Goal: Transaction & Acquisition: Obtain resource

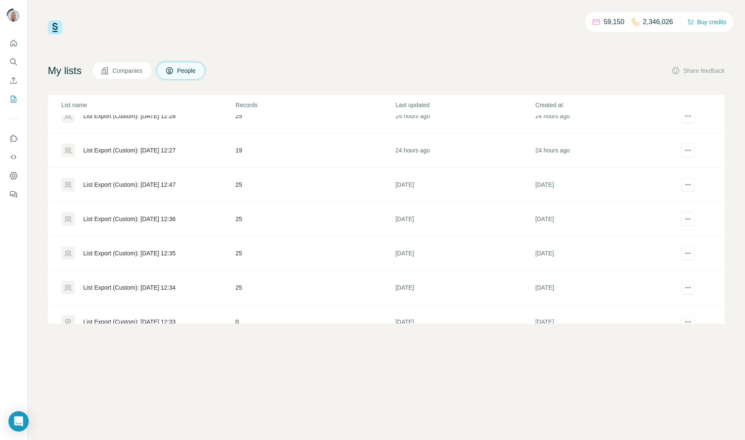
scroll to position [410, 0]
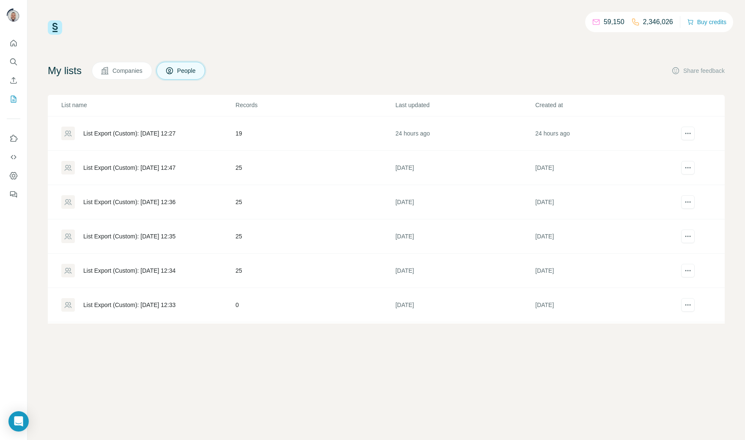
click at [135, 168] on div "List Export (Custom): [DATE] 12:47" at bounding box center [129, 167] width 92 height 8
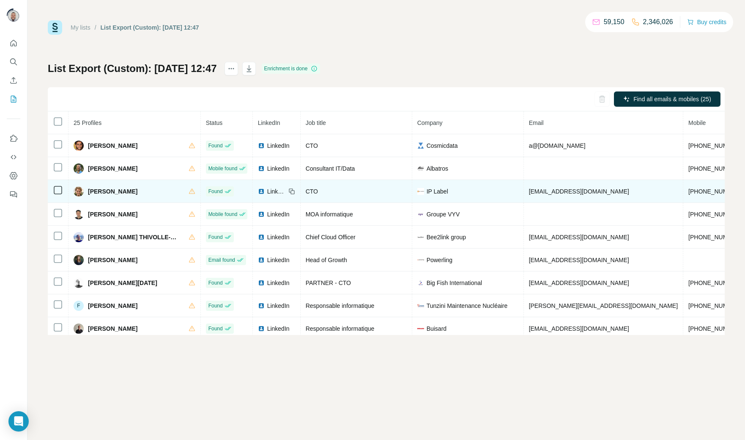
scroll to position [14, 0]
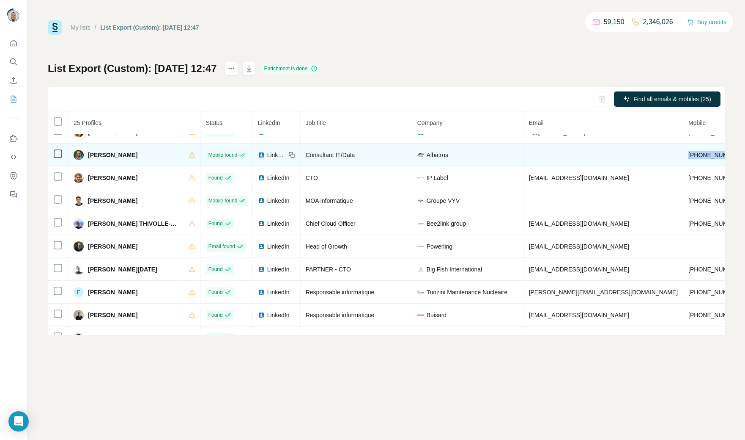
drag, startPoint x: 666, startPoint y: 154, endPoint x: 613, endPoint y: 154, distance: 53.3
click at [613, 154] on tr "[PERSON_NAME] Mobile found LinkedIn Consultant IT/Data Albatros [PHONE_NUMBER] …" at bounding box center [494, 154] width 893 height 23
copy tr "[PHONE_NUMBER]"
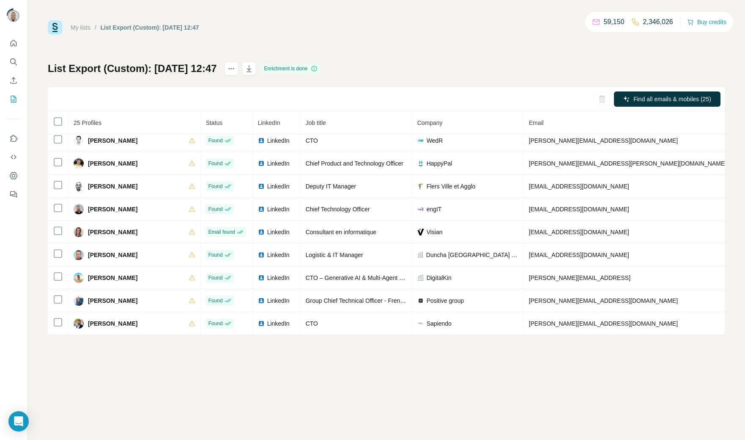
scroll to position [0, 0]
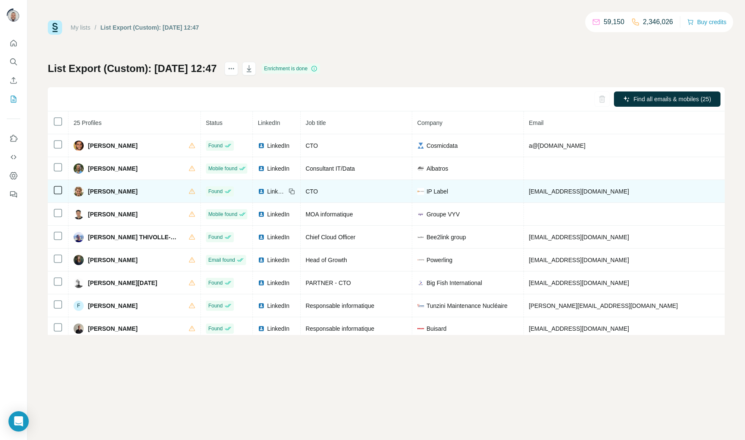
copy span "[PHONE_NUMBER]"
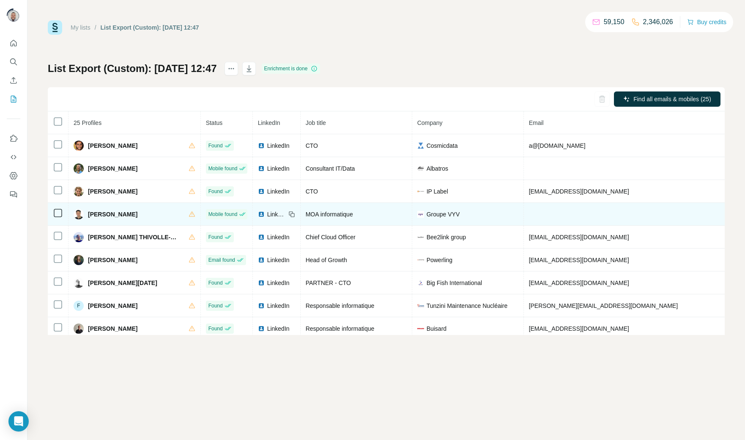
copy span "[PHONE_NUMBER]"
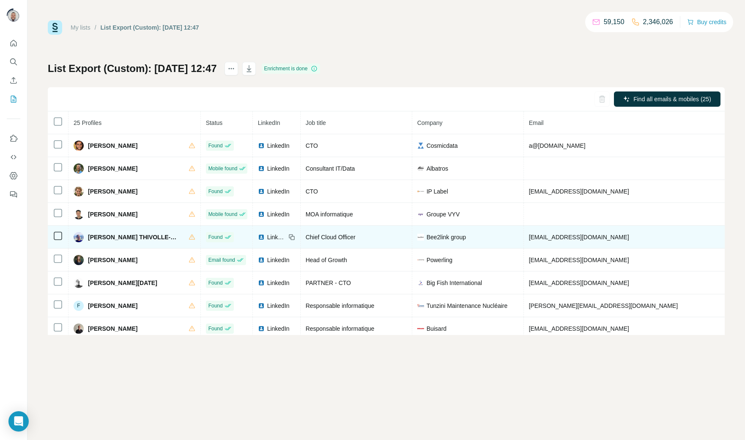
copy span "33666951941"
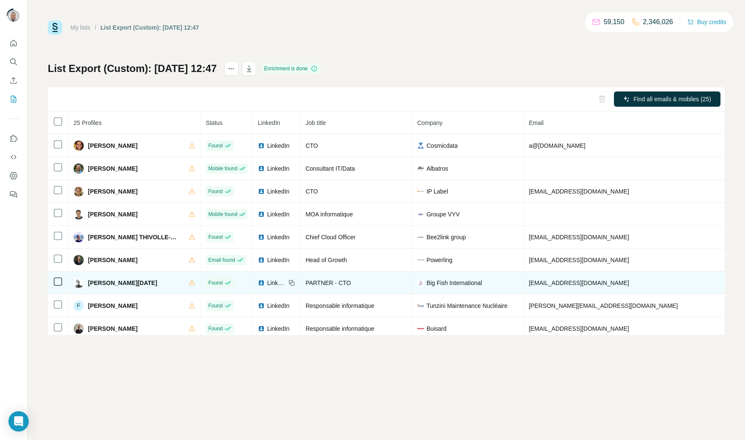
copy span "33681936443"
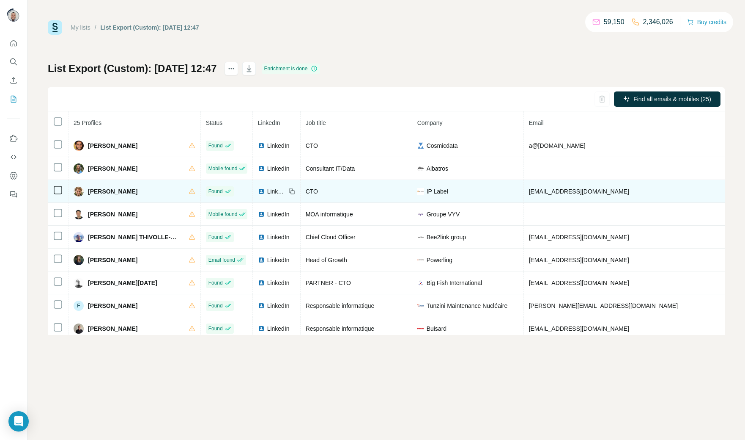
copy span "33681936443"
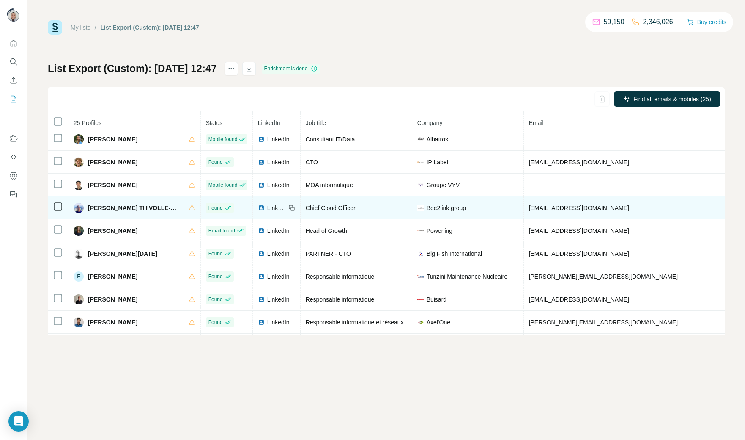
scroll to position [36, 0]
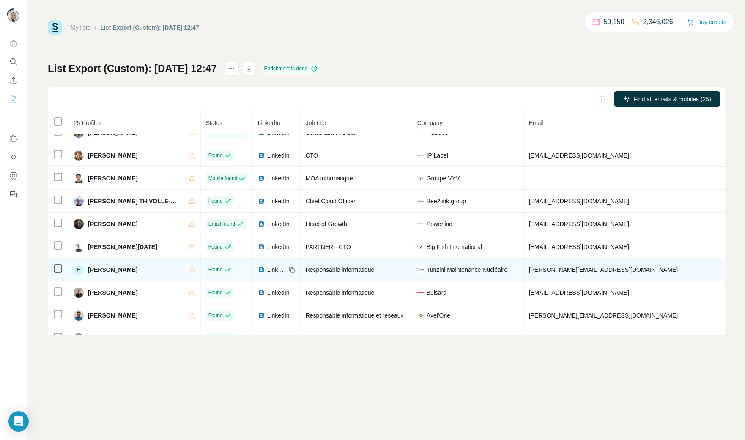
copy span "33622366393"
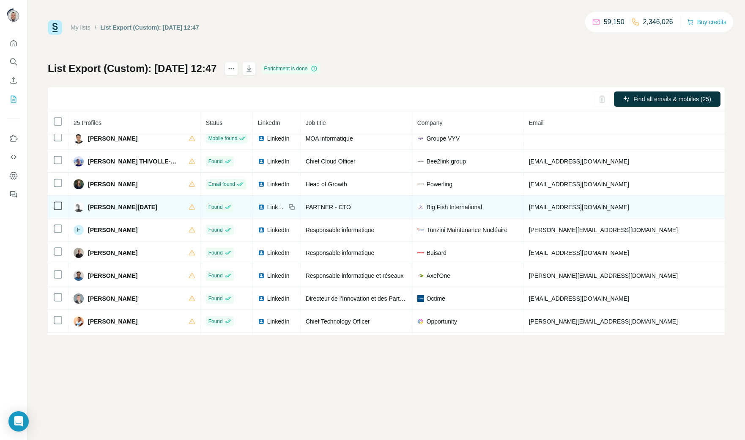
scroll to position [76, 0]
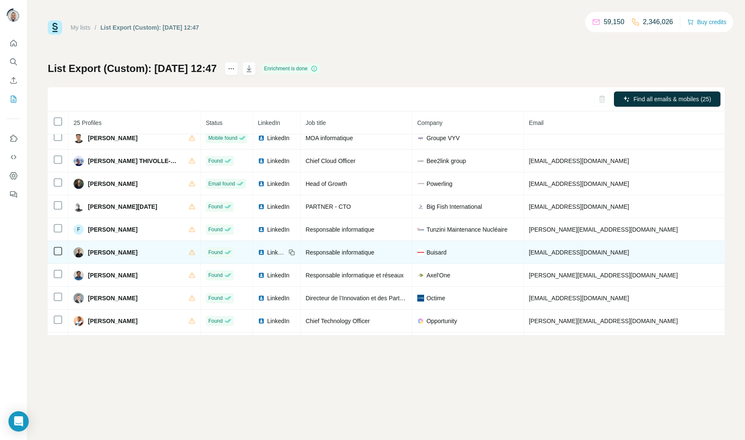
copy span "33622970131"
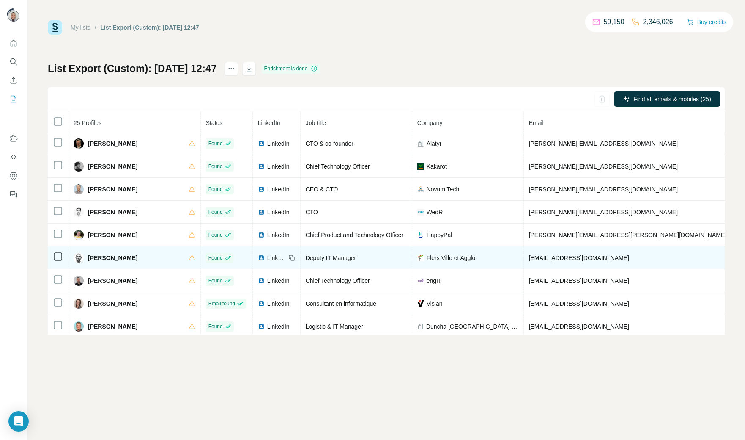
scroll to position [301, 0]
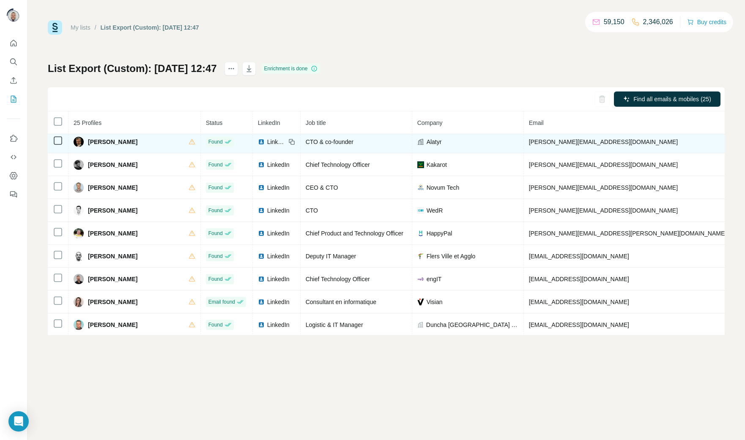
copy span "33620656049"
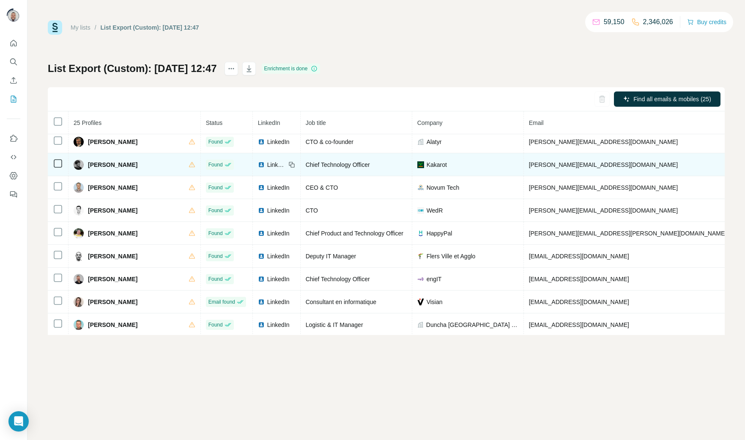
copy span "[PHONE_NUMBER]"
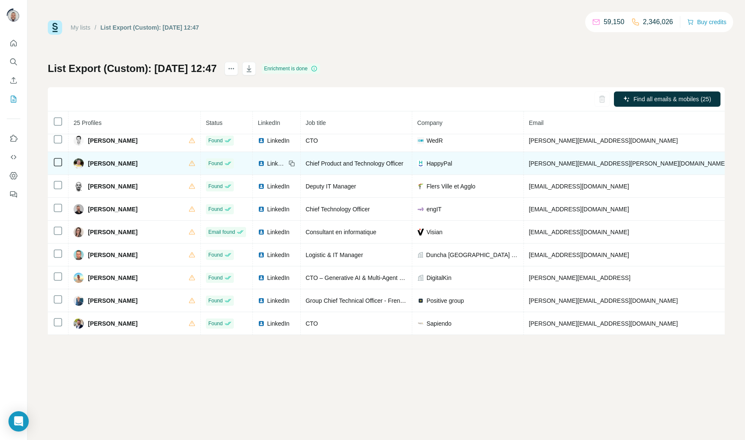
scroll to position [378, 0]
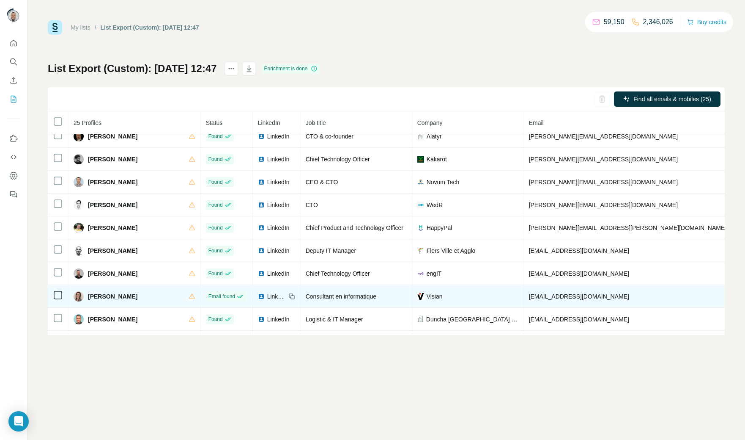
scroll to position [304, 0]
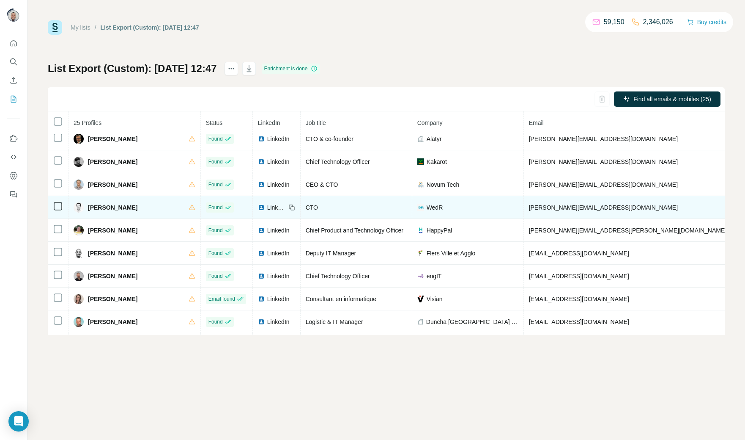
click at [306, 211] on span "CTO" at bounding box center [312, 207] width 12 height 7
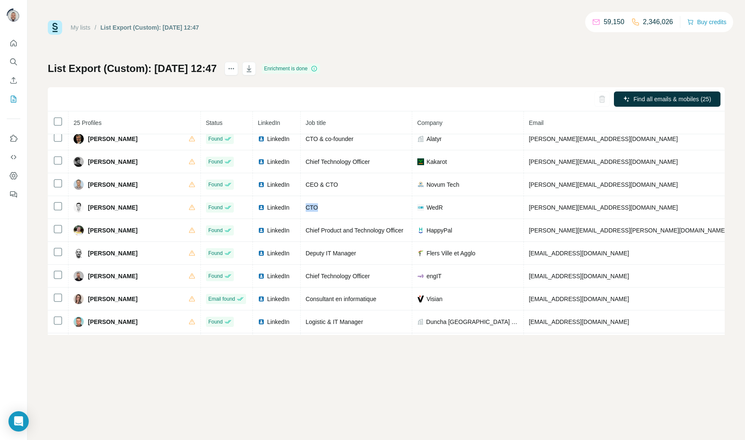
click at [295, 364] on div "My lists / List Export (Custom): [DATE] 12:47 59,150 2,346,026 Buy credits List…" at bounding box center [386, 220] width 718 height 440
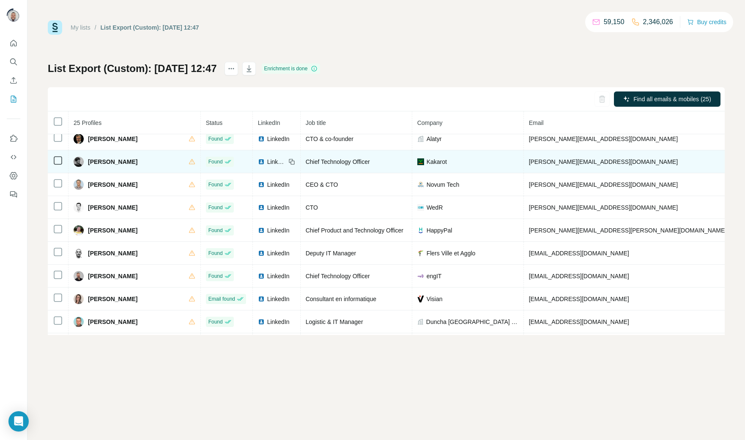
click at [306, 164] on span "Chief Technology Officer" at bounding box center [338, 161] width 64 height 7
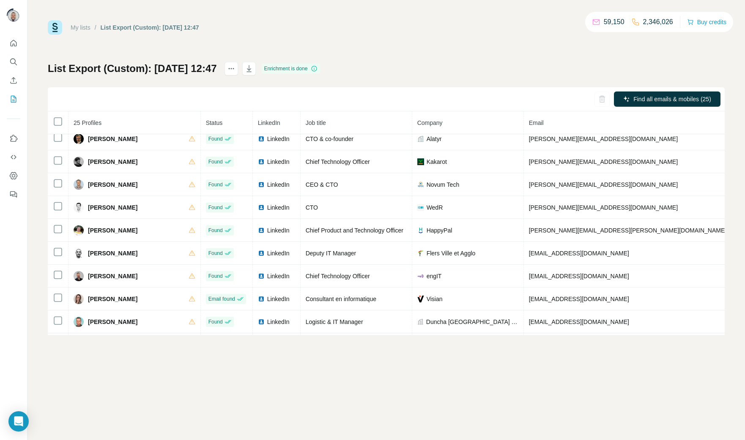
click at [303, 380] on div "My lists / List Export (Custom): [DATE] 12:47 59,150 2,346,026 Buy credits List…" at bounding box center [386, 220] width 718 height 440
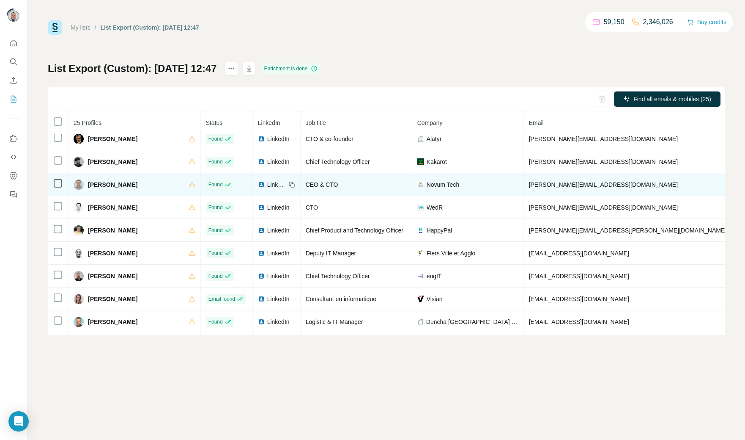
click at [427, 187] on span "Novum Tech" at bounding box center [443, 184] width 33 height 8
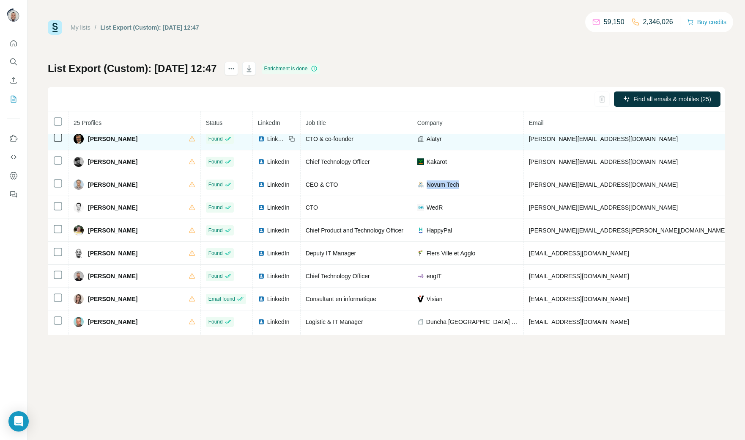
click at [427, 142] on span "Alatyr" at bounding box center [434, 139] width 15 height 8
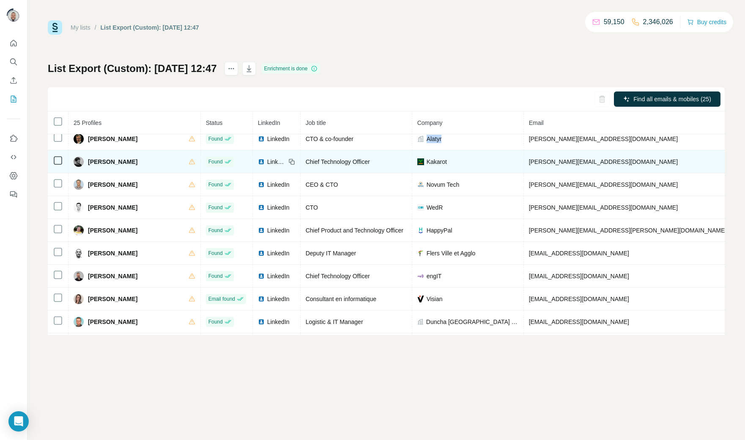
click at [427, 166] on span "Kakarot" at bounding box center [437, 161] width 20 height 8
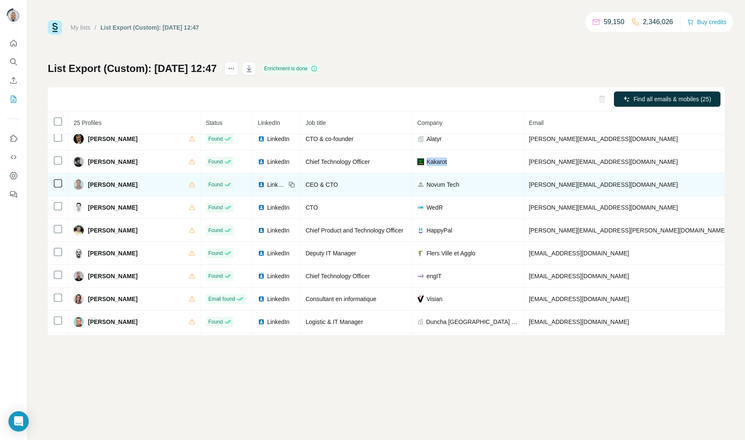
click at [427, 187] on span "Novum Tech" at bounding box center [443, 184] width 33 height 8
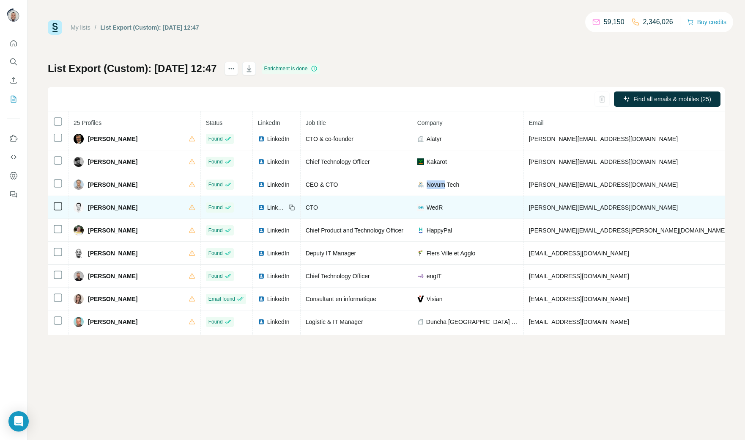
click at [427, 210] on span "WedR" at bounding box center [435, 207] width 16 height 8
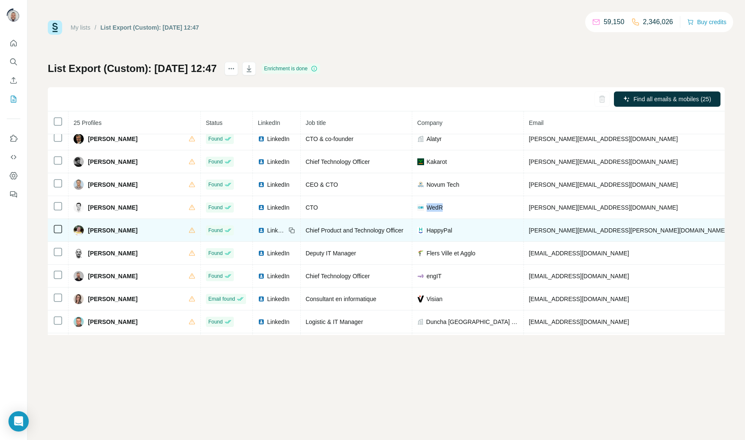
click at [427, 234] on span "HappyPal" at bounding box center [440, 230] width 26 height 8
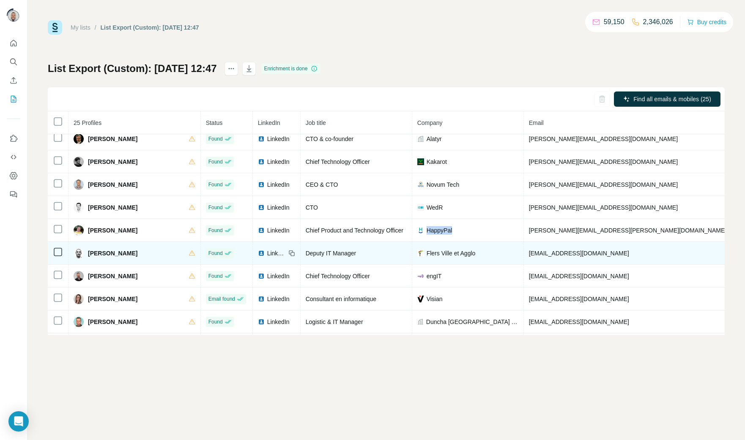
click at [427, 257] on span "Flers Ville et Agglo" at bounding box center [451, 253] width 49 height 8
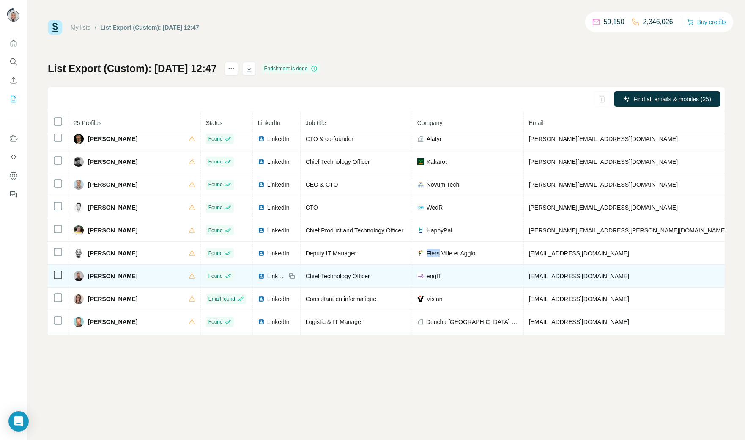
click at [427, 278] on span "engIT" at bounding box center [434, 276] width 15 height 8
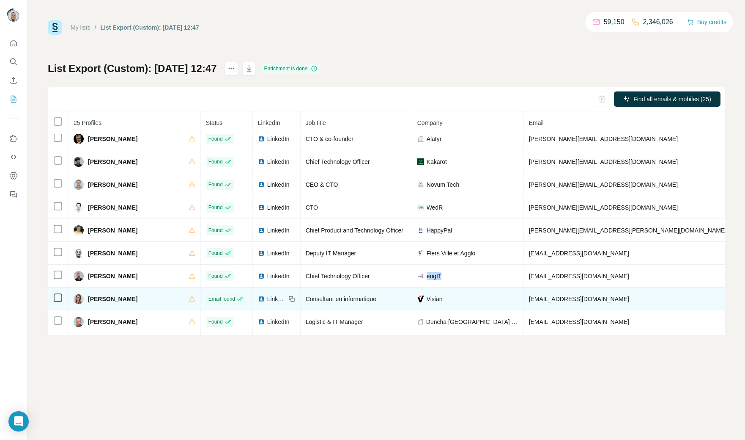
click at [427, 302] on span "Visian" at bounding box center [435, 298] width 16 height 8
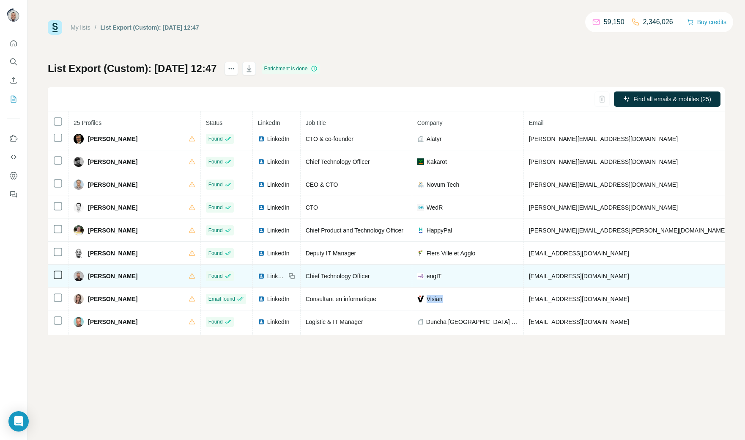
click at [427, 280] on span "engIT" at bounding box center [434, 276] width 15 height 8
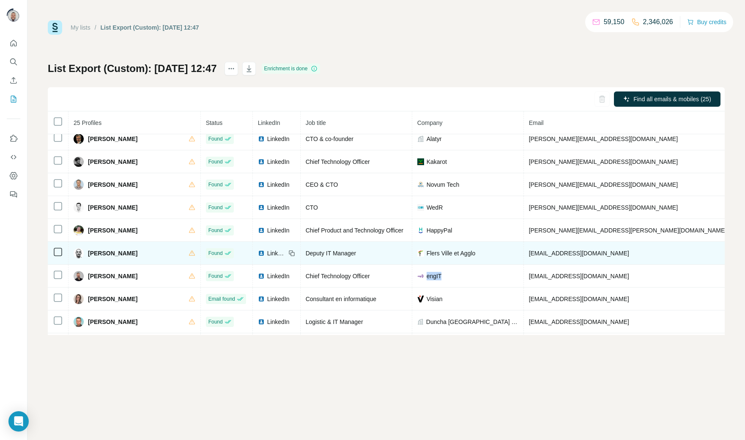
click at [427, 257] on span "Flers Ville et Agglo" at bounding box center [451, 253] width 49 height 8
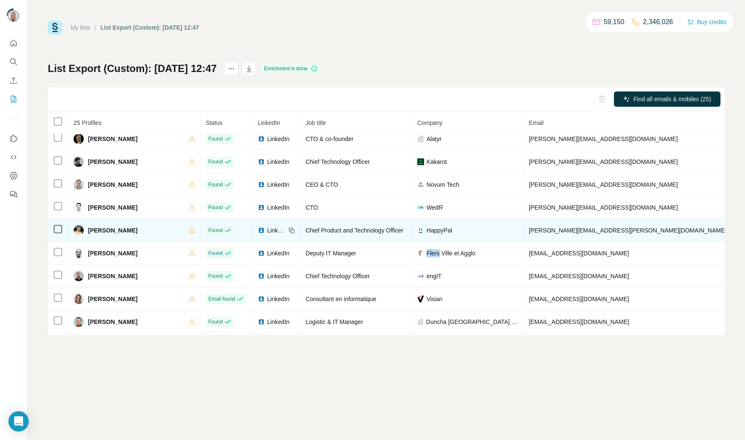
click at [427, 234] on span "HappyPal" at bounding box center [440, 230] width 26 height 8
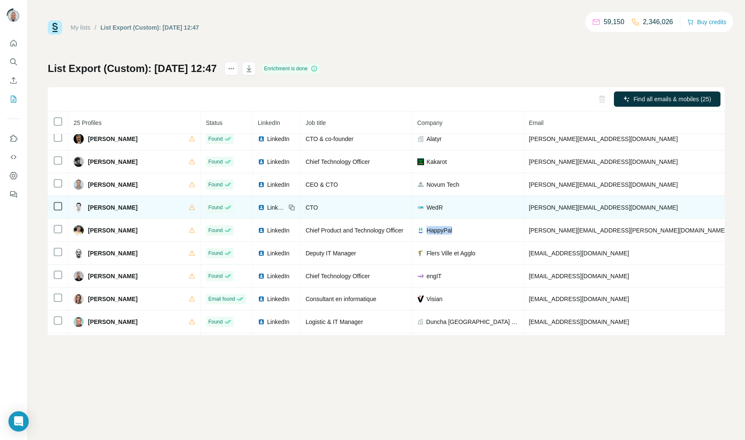
click at [427, 212] on span "WedR" at bounding box center [435, 207] width 16 height 8
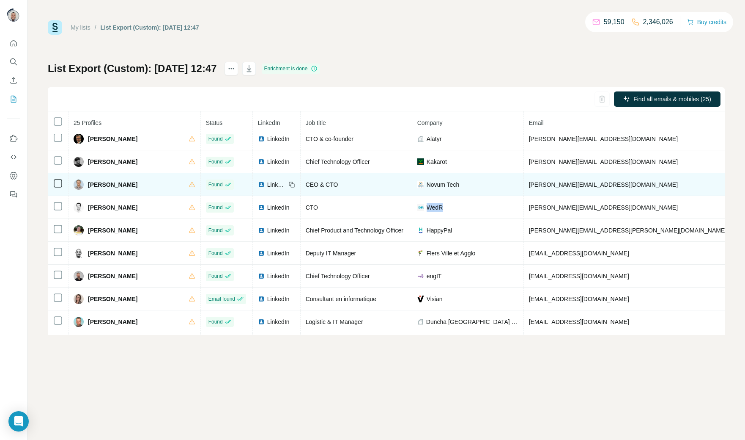
click at [427, 189] on span "Novum Tech" at bounding box center [443, 184] width 33 height 8
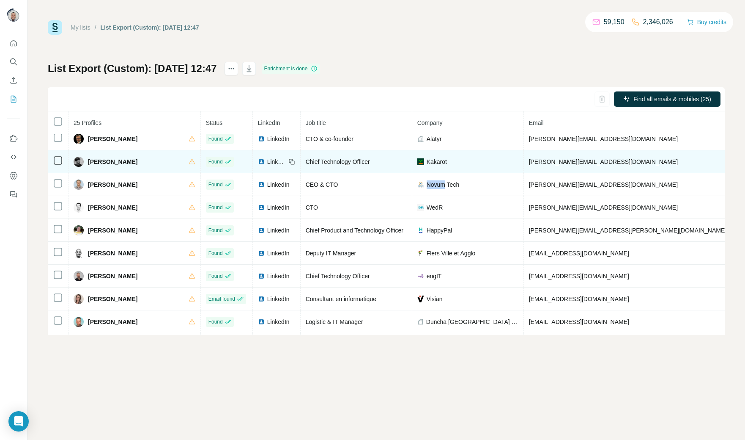
click at [427, 166] on span "Kakarot" at bounding box center [437, 161] width 20 height 8
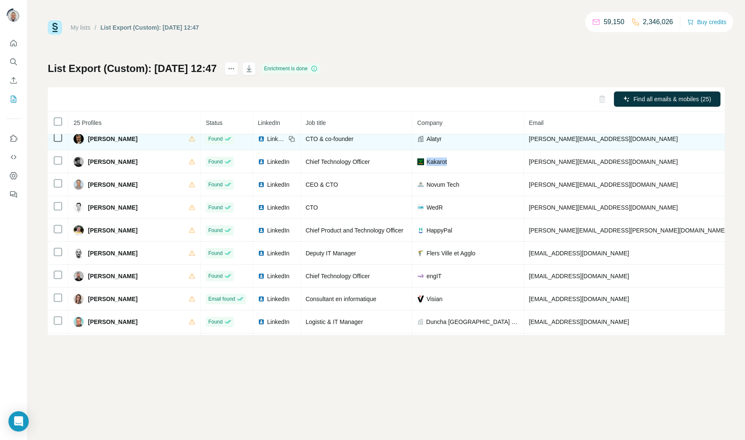
click at [427, 143] on span "Alatyr" at bounding box center [434, 139] width 15 height 8
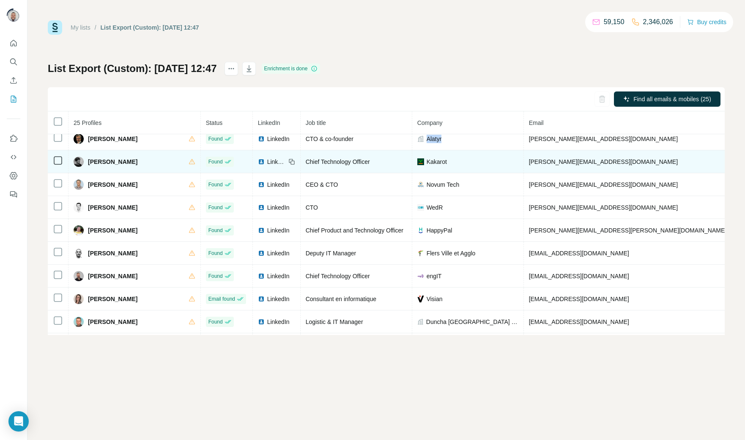
click at [427, 162] on span "Kakarot" at bounding box center [437, 161] width 20 height 8
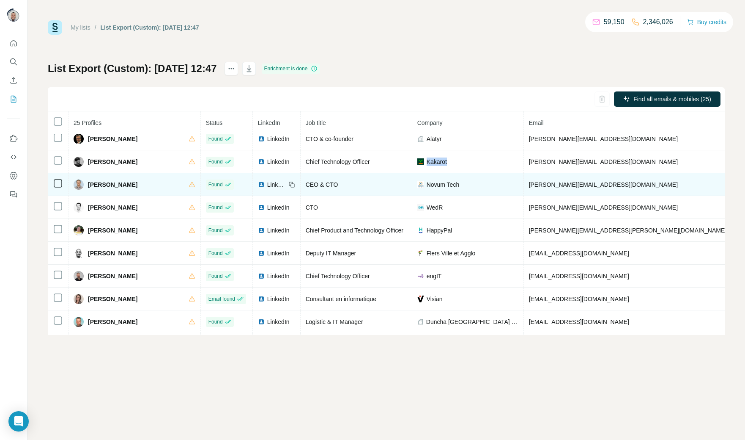
click at [427, 186] on span "Novum Tech" at bounding box center [443, 184] width 33 height 8
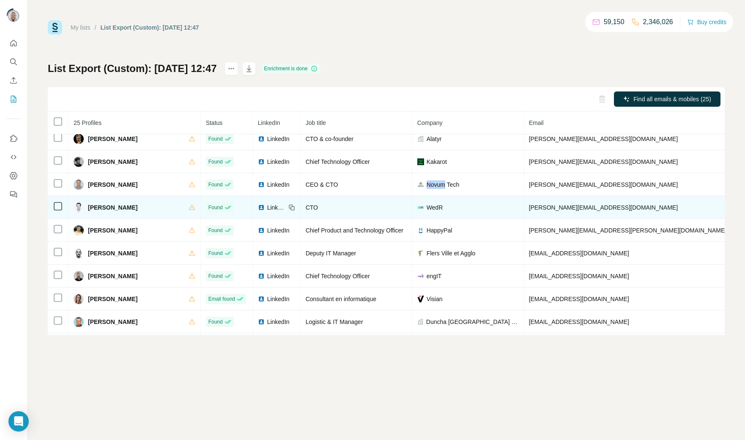
click at [427, 208] on span "WedR" at bounding box center [435, 207] width 16 height 8
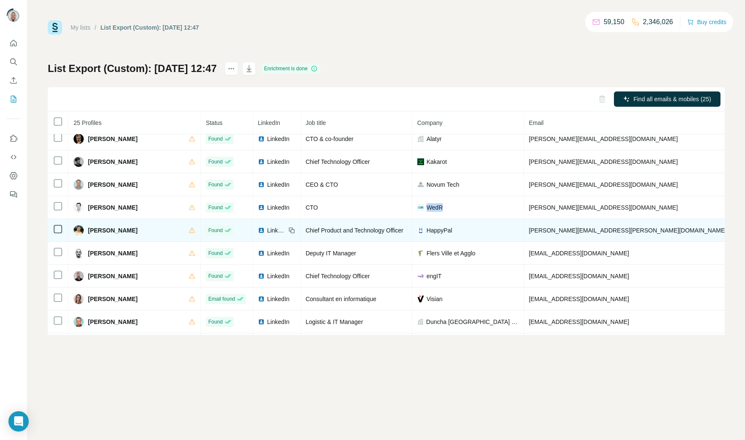
click at [412, 230] on td "HappyPal" at bounding box center [468, 230] width 112 height 23
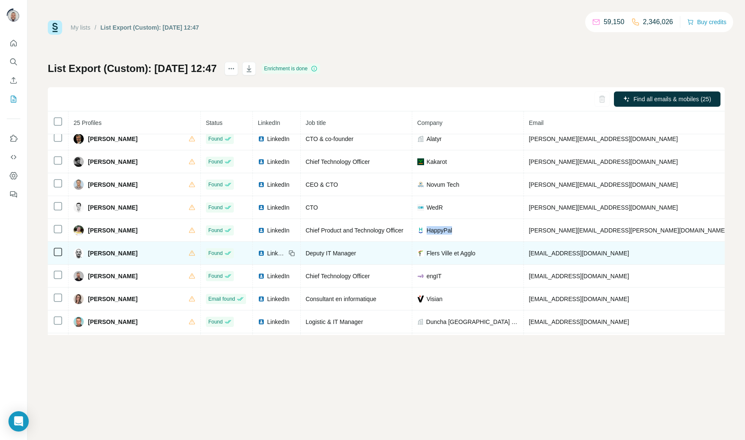
click at [427, 256] on span "Flers Ville et Agglo" at bounding box center [451, 253] width 49 height 8
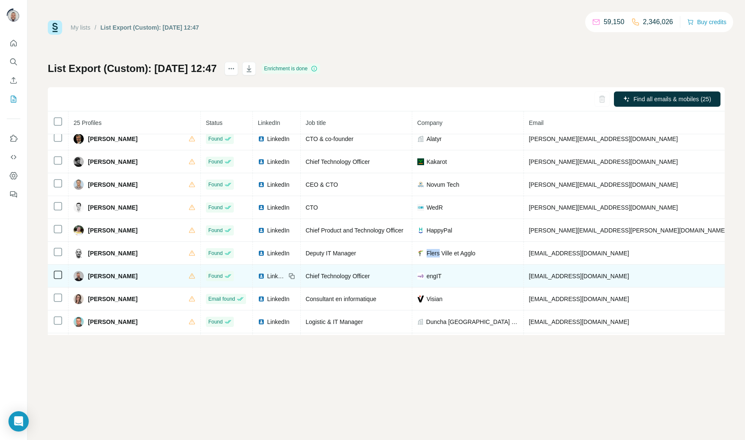
click at [427, 280] on span "engIT" at bounding box center [434, 276] width 15 height 8
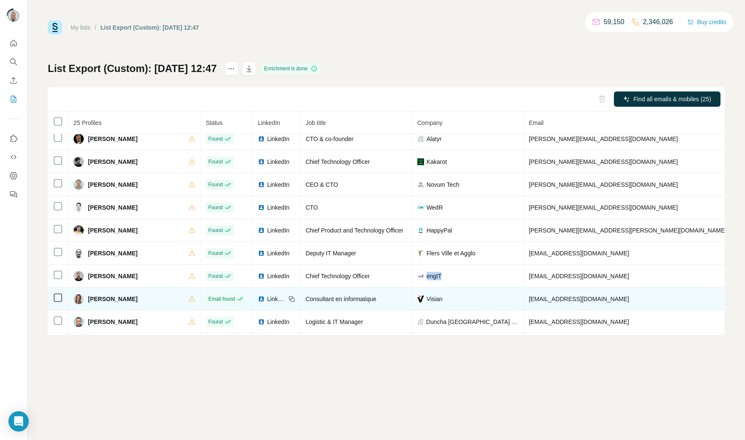
click at [427, 300] on span "Visian" at bounding box center [435, 298] width 16 height 8
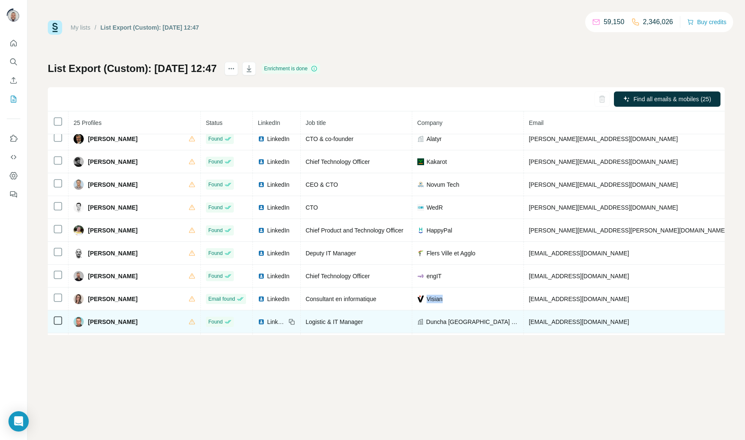
click at [426, 325] on span "Duncha [GEOGRAPHIC_DATA] SAS" at bounding box center [472, 321] width 92 height 8
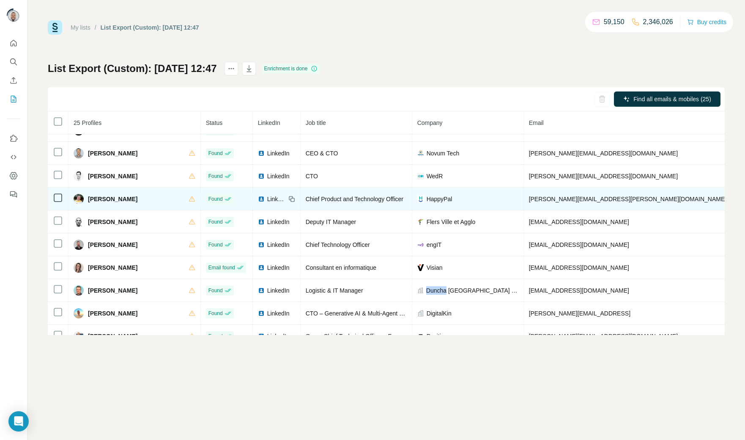
scroll to position [335, 0]
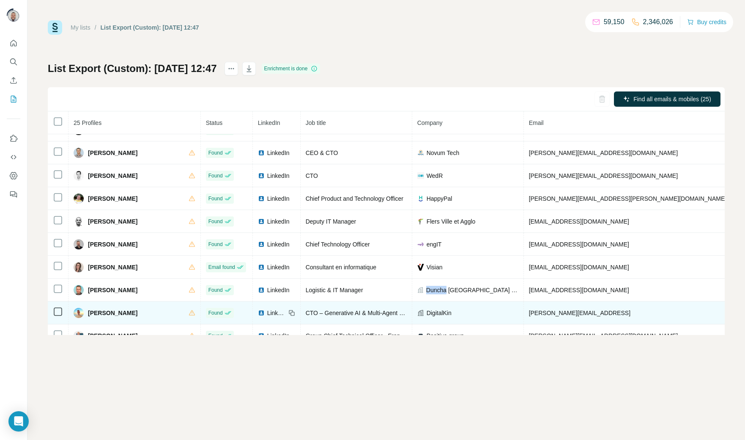
click at [427, 317] on span "DigitalKin" at bounding box center [439, 312] width 25 height 8
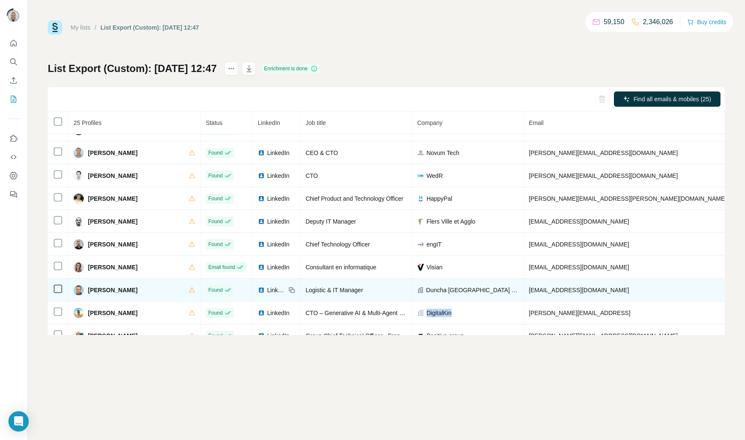
click at [426, 294] on span "Duncha [GEOGRAPHIC_DATA] SAS" at bounding box center [472, 290] width 92 height 8
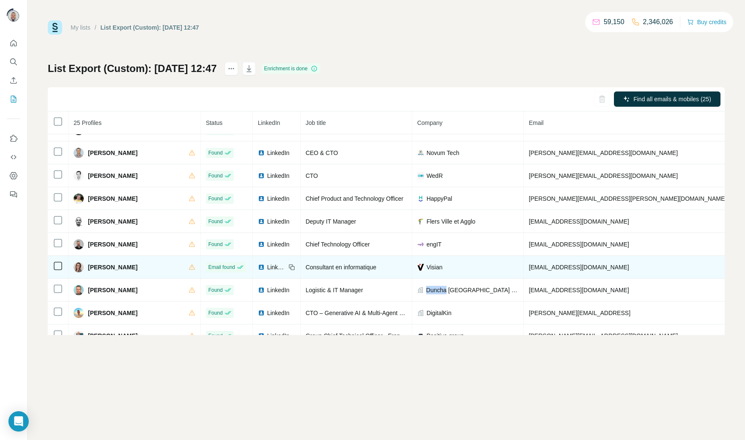
click at [427, 271] on span "Visian" at bounding box center [435, 267] width 16 height 8
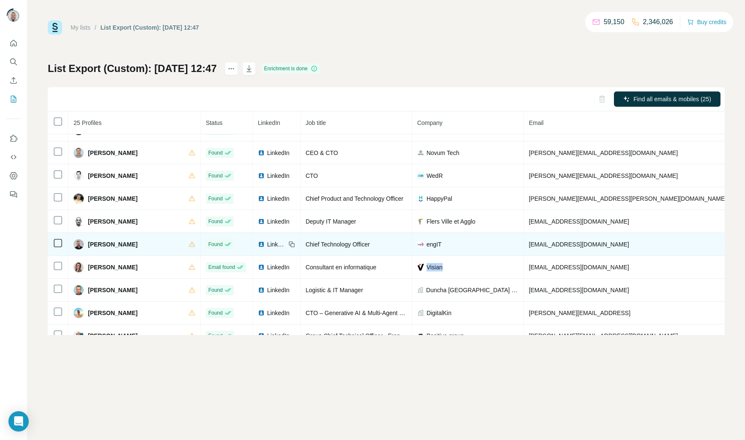
click at [427, 248] on span "engIT" at bounding box center [434, 244] width 15 height 8
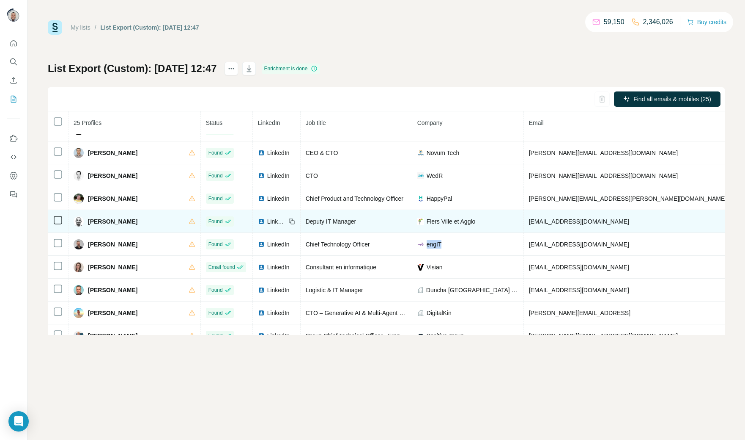
click at [427, 225] on span "Flers Ville et Agglo" at bounding box center [451, 221] width 49 height 8
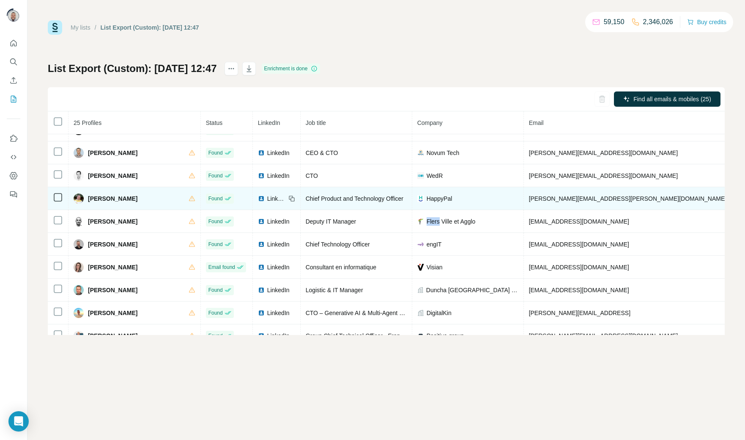
click at [427, 203] on span "HappyPal" at bounding box center [440, 198] width 26 height 8
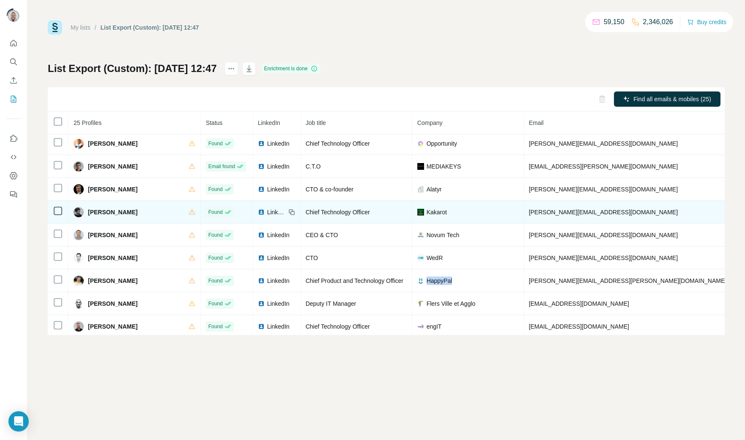
scroll to position [253, 0]
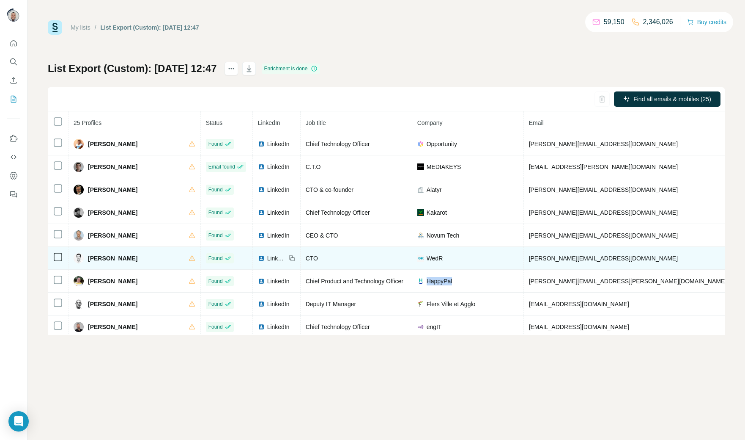
click at [427, 262] on span "WedR" at bounding box center [435, 258] width 16 height 8
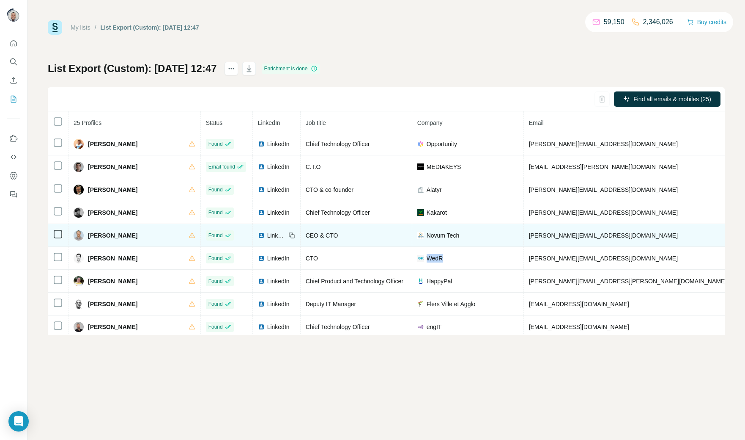
click at [427, 239] on span "Novum Tech" at bounding box center [443, 235] width 33 height 8
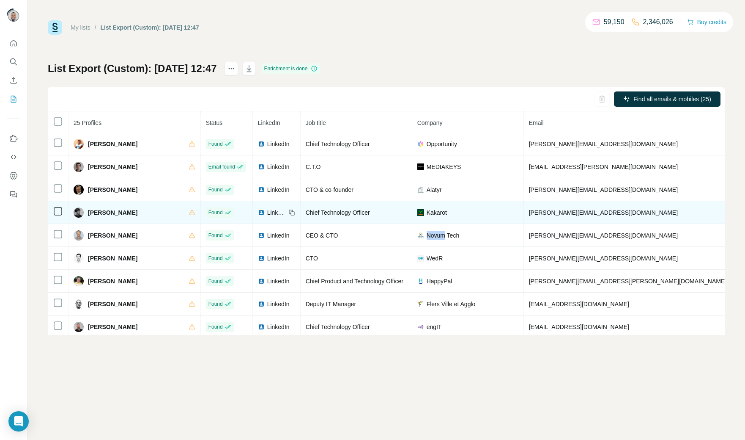
click at [427, 217] on span "Kakarot" at bounding box center [437, 212] width 20 height 8
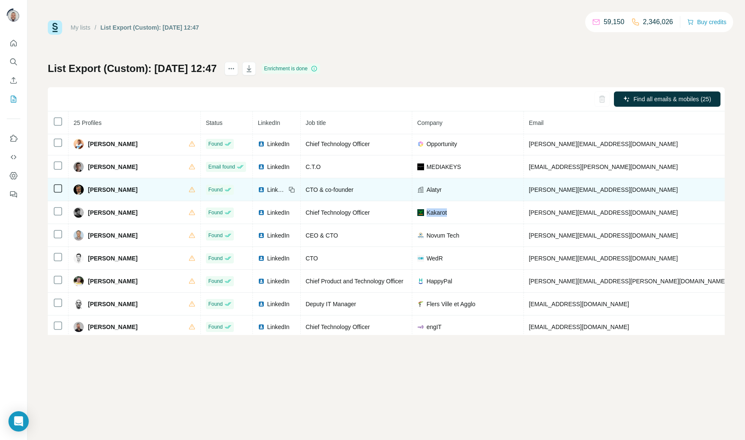
click at [427, 194] on span "Alatyr" at bounding box center [434, 189] width 15 height 8
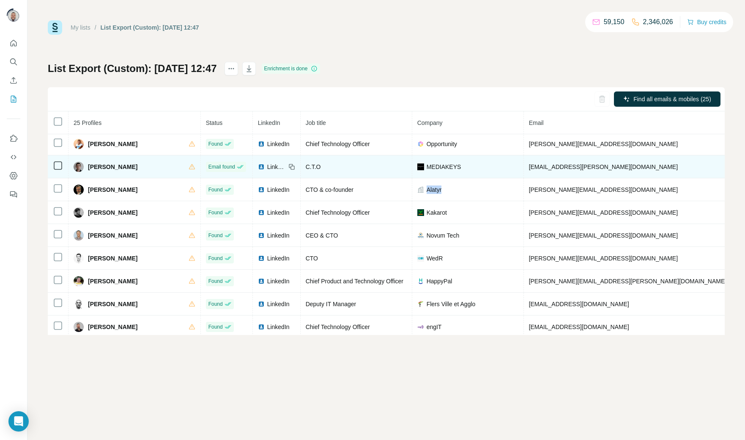
click at [427, 171] on span "MEDIAKEYS" at bounding box center [444, 166] width 35 height 8
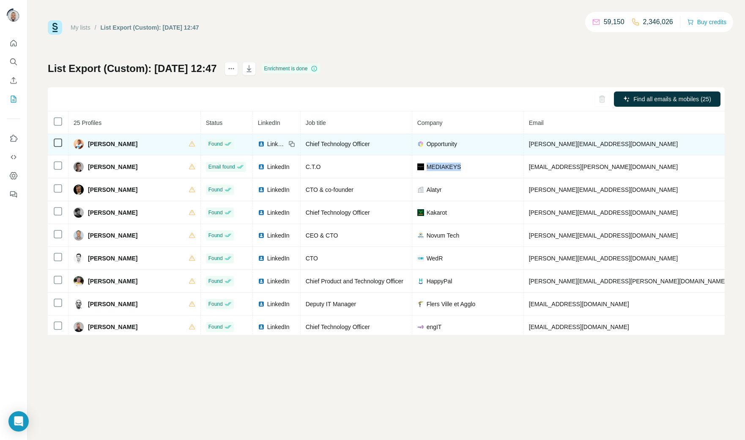
click at [427, 146] on span "Opportunity" at bounding box center [442, 144] width 30 height 8
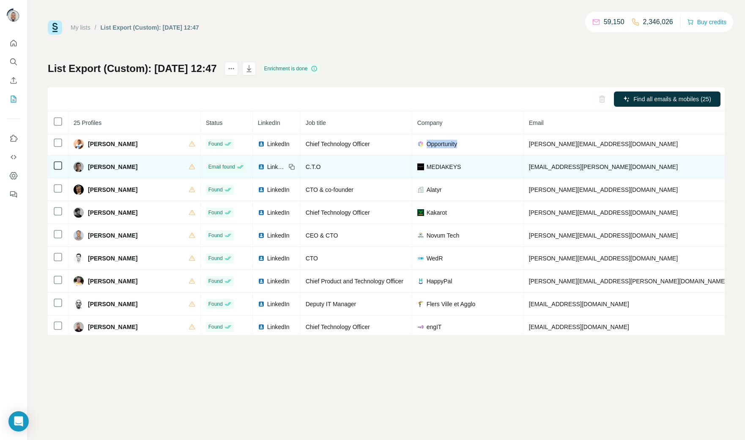
click at [412, 165] on td "MEDIAKEYS" at bounding box center [468, 166] width 112 height 23
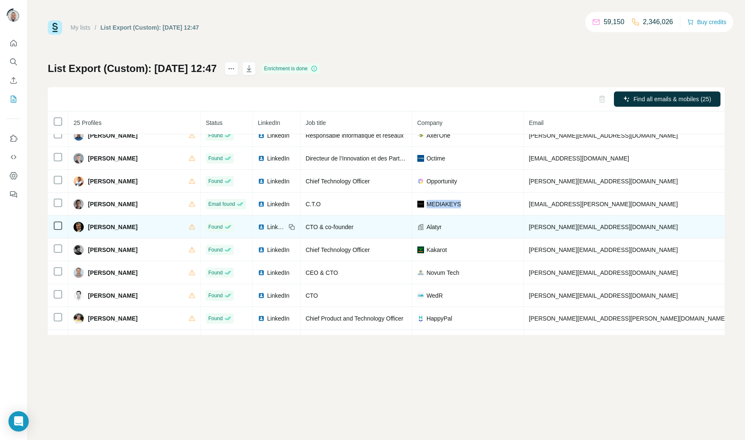
scroll to position [213, 0]
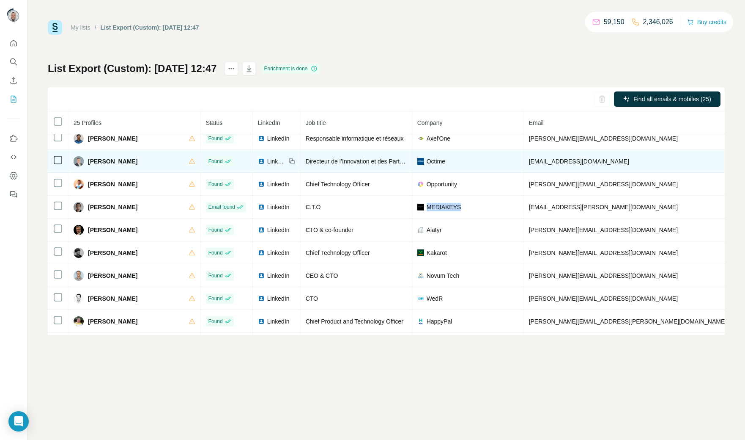
click at [412, 168] on td "Octime" at bounding box center [468, 161] width 112 height 23
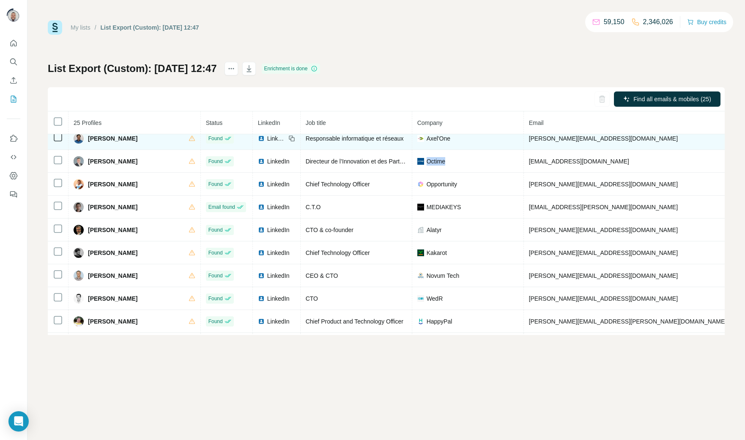
click at [427, 143] on span "Axel'One" at bounding box center [439, 138] width 24 height 8
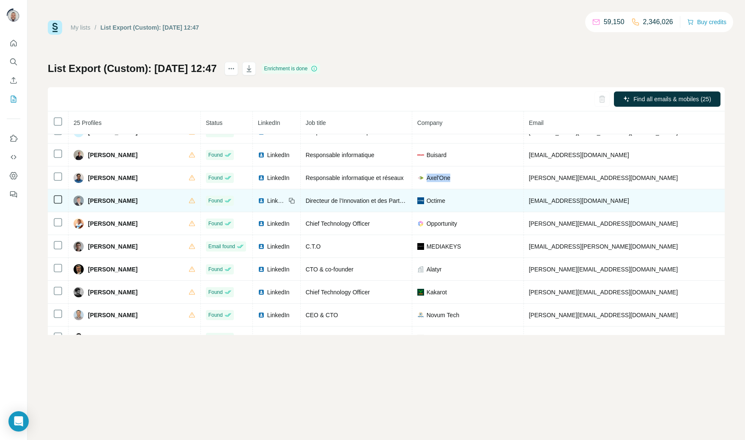
scroll to position [168, 0]
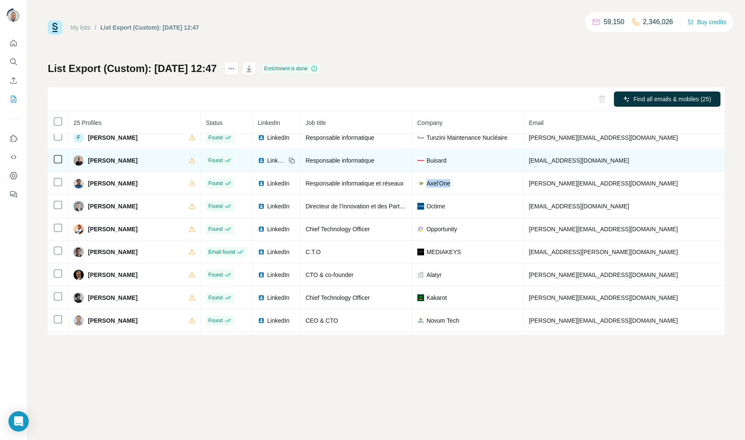
click at [427, 160] on span "Buisard" at bounding box center [437, 160] width 20 height 8
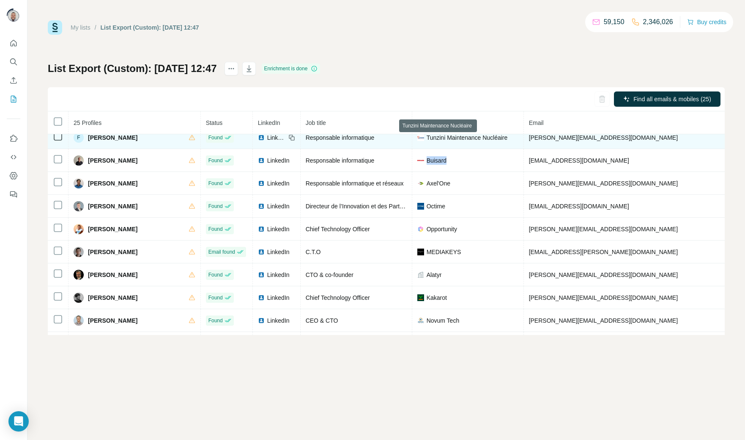
click at [427, 140] on span "Tunzini Maintenance Nucléaire" at bounding box center [467, 137] width 81 height 8
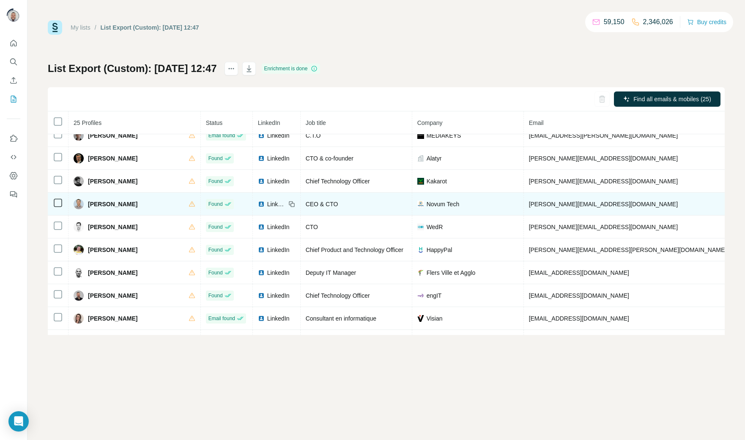
scroll to position [286, 0]
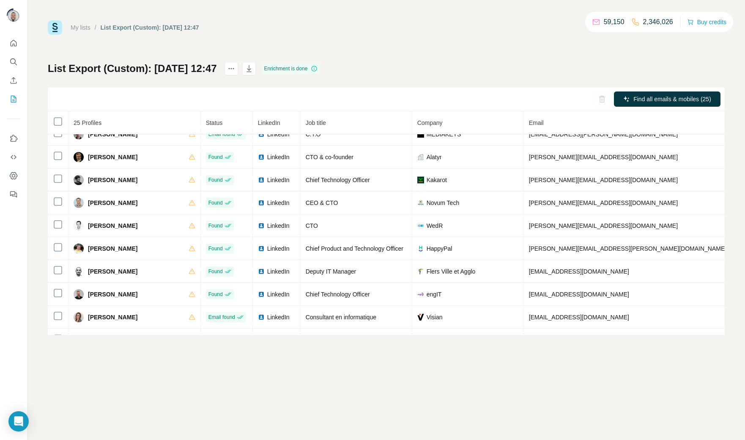
click at [153, 69] on h1 "List Export (Custom): [DATE] 12:47" at bounding box center [132, 69] width 169 height 14
click at [150, 69] on h1 "List Export (Custom): [DATE] 12:47" at bounding box center [132, 69] width 169 height 14
click at [101, 69] on h1 "List Export (Custom): [DATE] 12:47" at bounding box center [132, 69] width 169 height 14
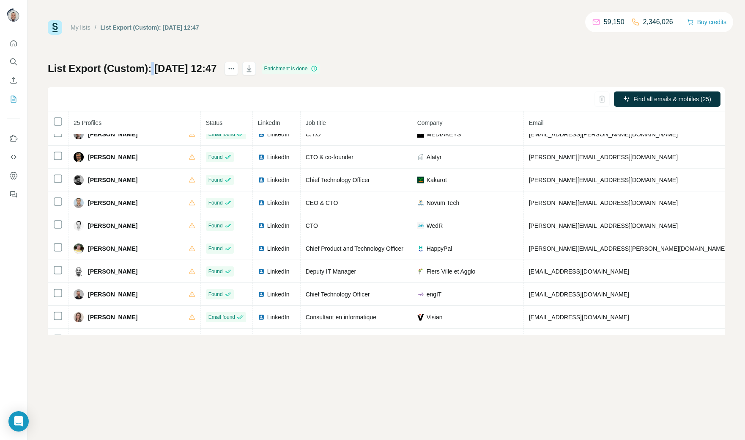
click at [101, 69] on h1 "List Export (Custom): [DATE] 12:47" at bounding box center [132, 69] width 169 height 14
click at [66, 68] on h1 "List Export (Custom): [DATE] 12:47" at bounding box center [132, 69] width 169 height 14
click at [152, 67] on h1 "List Export (Custom): [DATE] 12:47" at bounding box center [132, 69] width 169 height 14
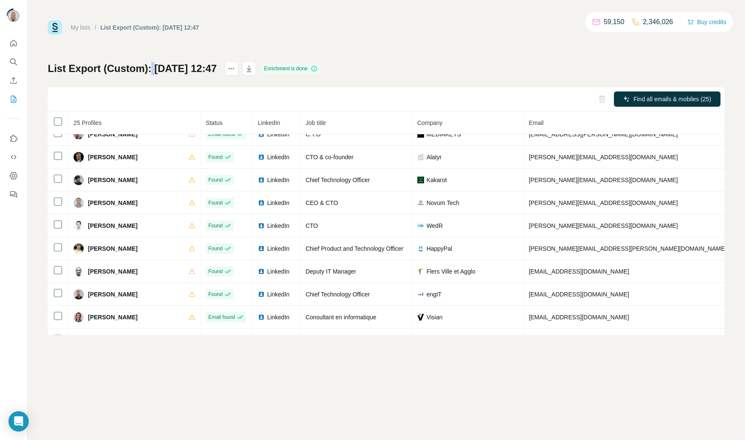
click at [212, 68] on h1 "List Export (Custom): [DATE] 12:47" at bounding box center [132, 69] width 169 height 14
click at [153, 70] on h1 "List Export (Custom): [DATE] 12:47" at bounding box center [132, 69] width 169 height 14
click at [151, 68] on h1 "List Export (Custom): [DATE] 12:47" at bounding box center [132, 69] width 169 height 14
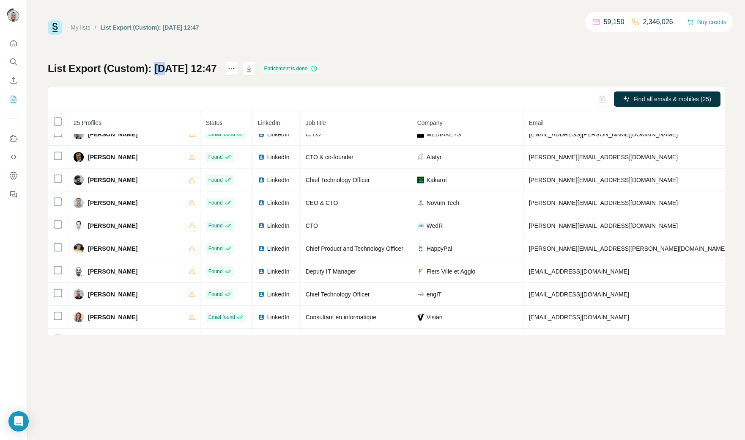
click at [151, 68] on h1 "List Export (Custom): [DATE] 12:47" at bounding box center [132, 69] width 169 height 14
click at [102, 69] on h1 "List Export (Custom): [DATE] 12:47" at bounding box center [132, 69] width 169 height 14
click at [65, 69] on h1 "List Export (Custom): [DATE] 12:47" at bounding box center [132, 69] width 169 height 14
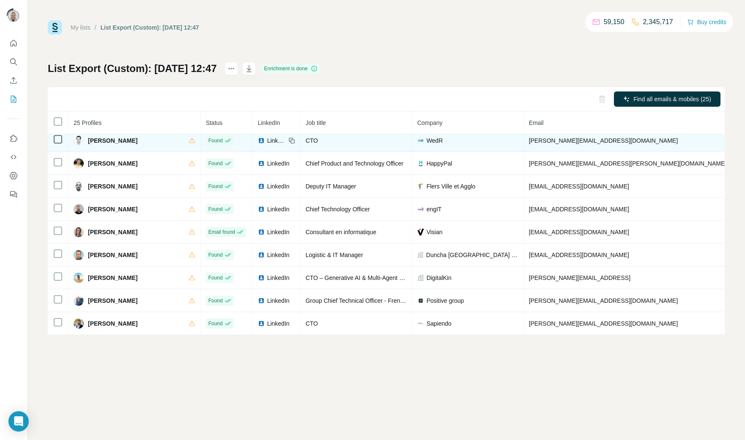
scroll to position [378, 0]
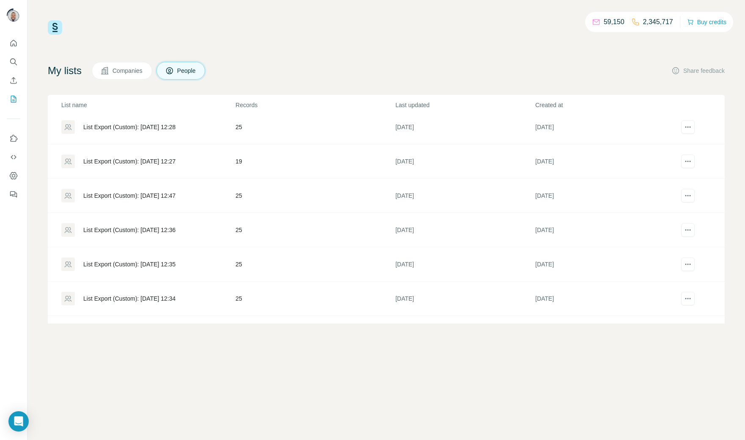
scroll to position [382, 0]
click at [173, 228] on div "List Export (Custom): [DATE] 12:36" at bounding box center [129, 230] width 92 height 8
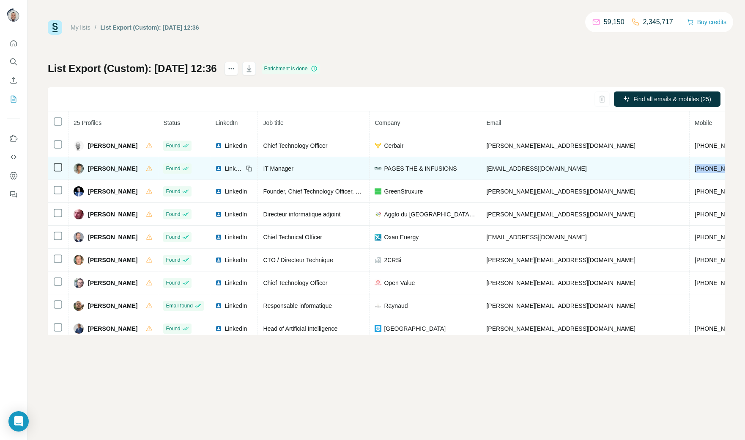
drag, startPoint x: 656, startPoint y: 167, endPoint x: 609, endPoint y: 168, distance: 47.0
click at [690, 168] on td "[PHONE_NUMBER]" at bounding box center [722, 168] width 64 height 23
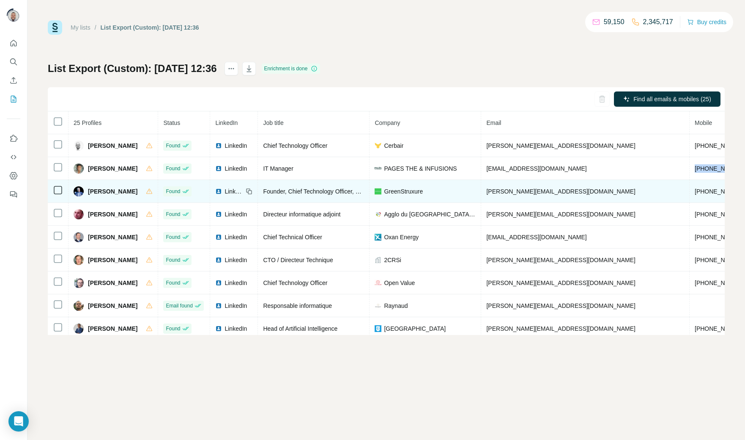
click at [695, 193] on span "[PHONE_NUMBER]" at bounding box center [721, 191] width 53 height 7
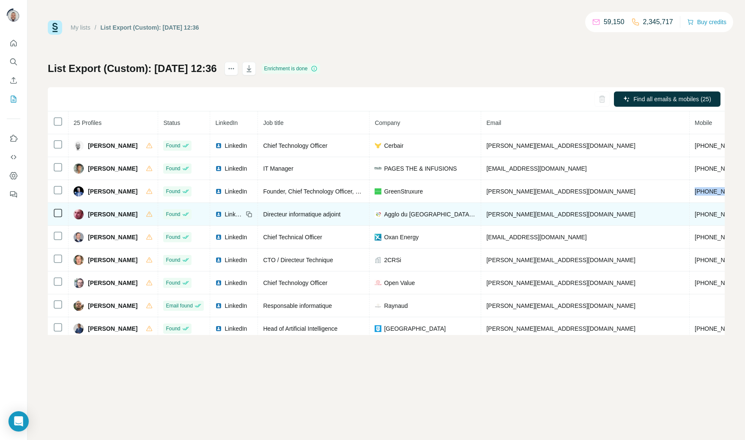
click at [695, 216] on span "[PHONE_NUMBER]" at bounding box center [721, 214] width 53 height 7
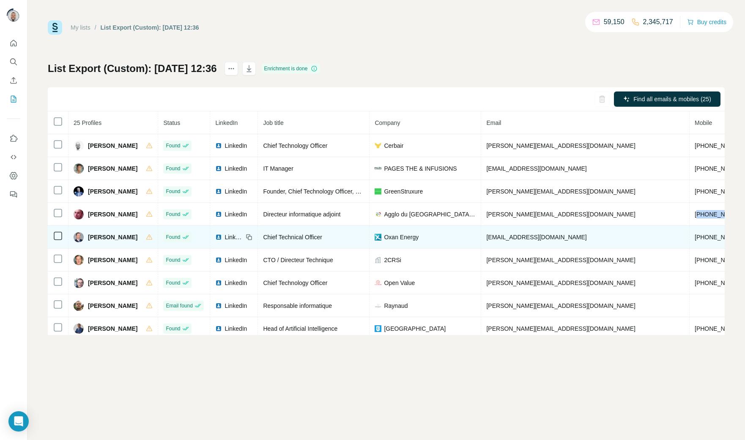
click at [695, 238] on span "[PHONE_NUMBER]" at bounding box center [721, 237] width 53 height 7
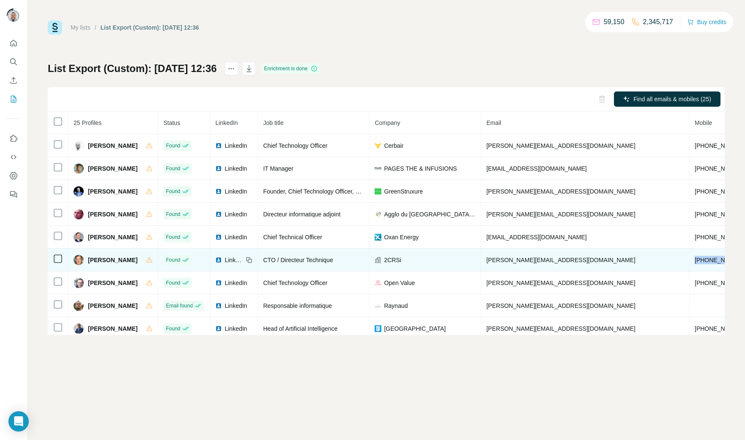
drag, startPoint x: 655, startPoint y: 262, endPoint x: 612, endPoint y: 263, distance: 43.2
click at [690, 263] on td "[PHONE_NUMBER]" at bounding box center [722, 259] width 64 height 23
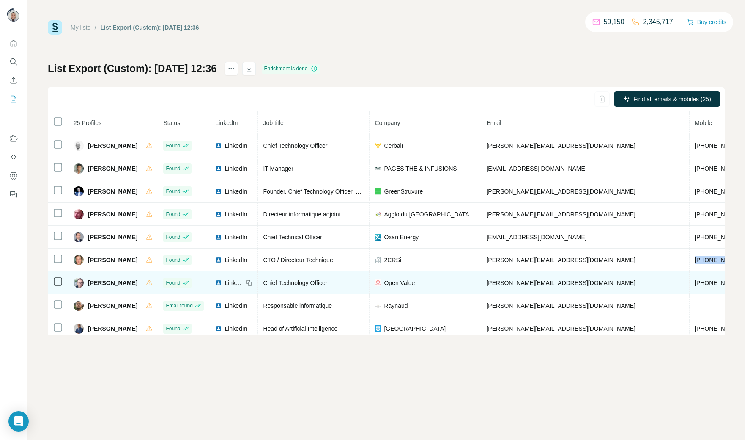
click at [695, 283] on span "[PHONE_NUMBER]" at bounding box center [721, 282] width 53 height 7
click at [695, 284] on span "[PHONE_NUMBER]" at bounding box center [721, 282] width 53 height 7
drag, startPoint x: 656, startPoint y: 284, endPoint x: 610, endPoint y: 282, distance: 45.7
click at [690, 282] on td "[PHONE_NUMBER]" at bounding box center [722, 282] width 64 height 23
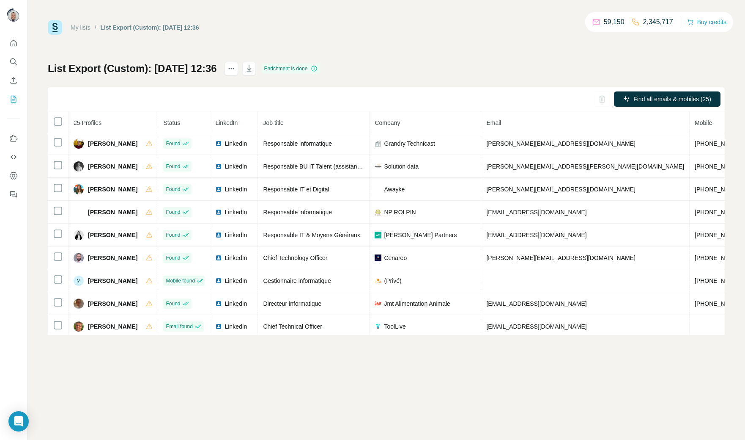
scroll to position [255, 0]
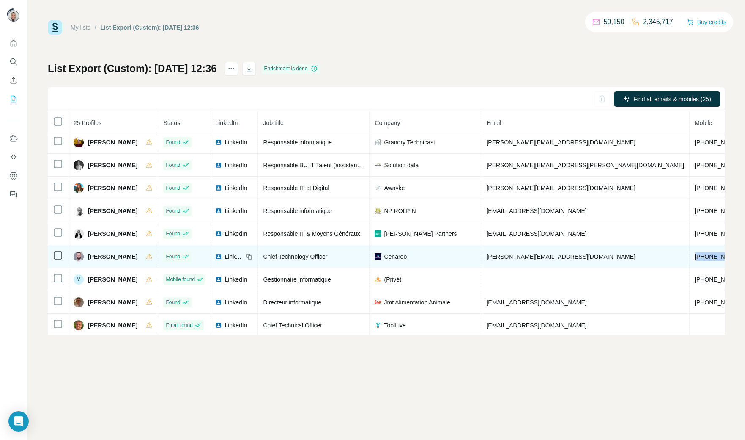
drag, startPoint x: 659, startPoint y: 261, endPoint x: 609, endPoint y: 262, distance: 49.5
click at [690, 262] on td "[PHONE_NUMBER]" at bounding box center [722, 256] width 64 height 23
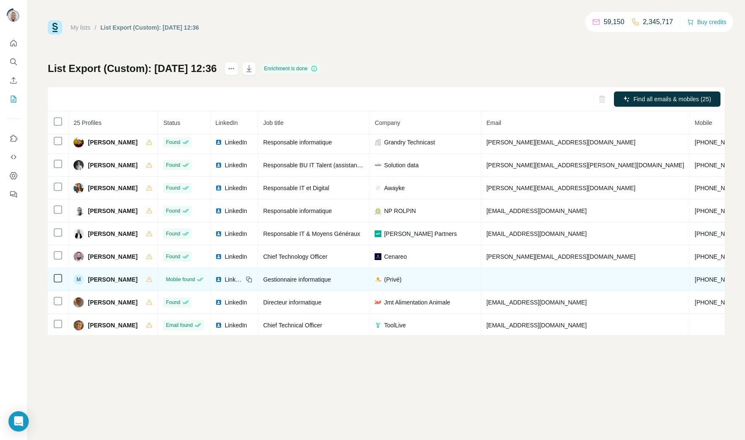
drag, startPoint x: 655, startPoint y: 286, endPoint x: 645, endPoint y: 287, distance: 10.2
click at [690, 287] on td "[PHONE_NUMBER]" at bounding box center [722, 279] width 64 height 23
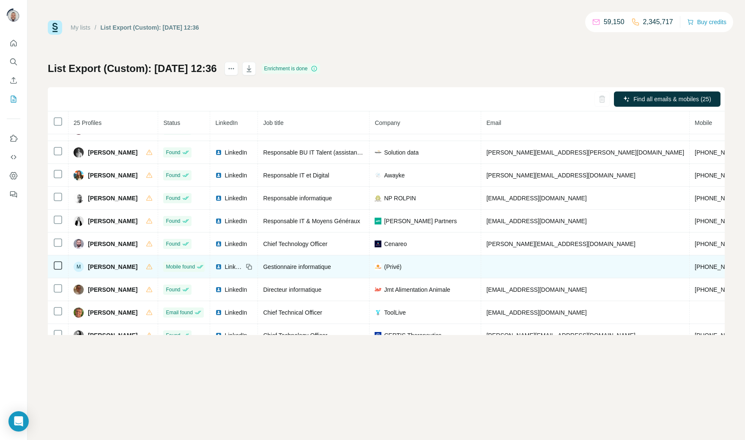
scroll to position [268, 0]
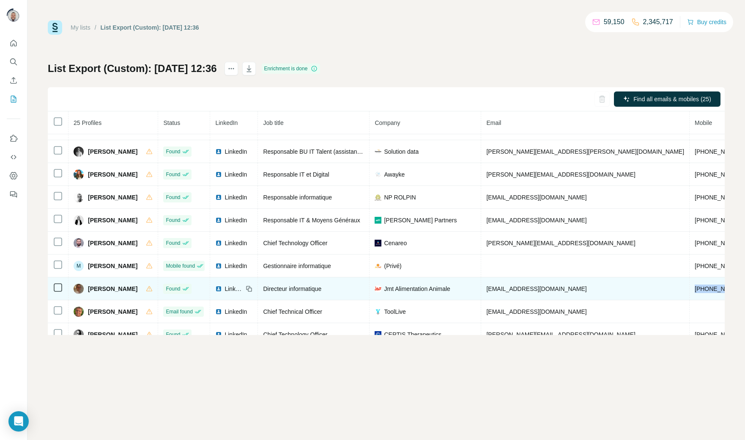
drag, startPoint x: 659, startPoint y: 294, endPoint x: 612, endPoint y: 294, distance: 47.8
click at [690, 294] on td "[PHONE_NUMBER]" at bounding box center [722, 288] width 64 height 23
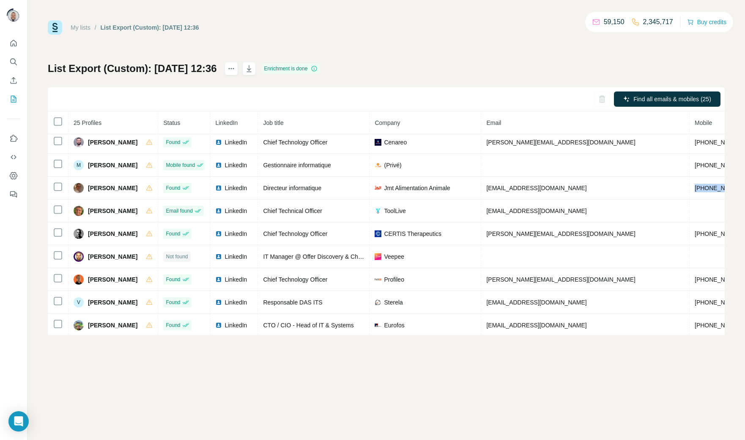
scroll to position [378, 0]
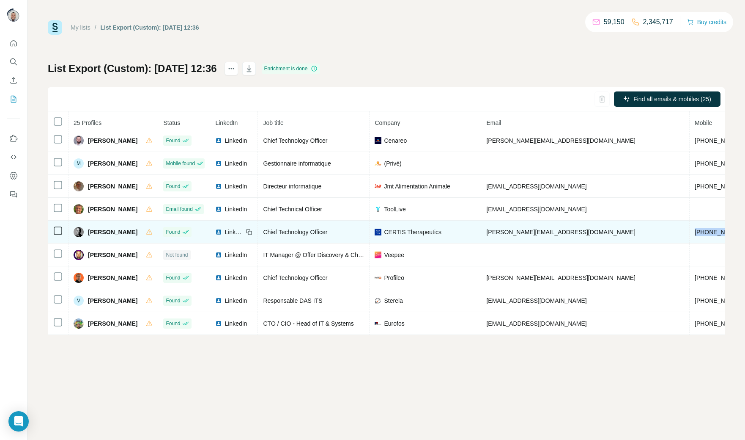
drag, startPoint x: 657, startPoint y: 228, endPoint x: 610, endPoint y: 231, distance: 46.6
click at [690, 231] on td "[PHONE_NUMBER]" at bounding box center [722, 231] width 64 height 23
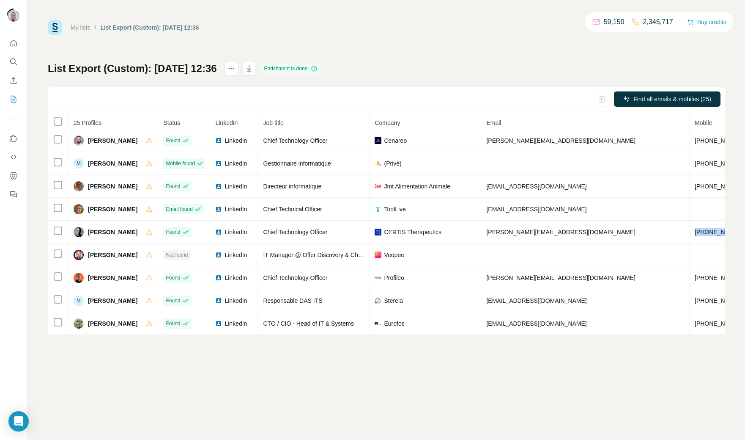
click at [211, 68] on h1 "List Export (Custom): [DATE] 12:36" at bounding box center [132, 69] width 169 height 14
click at [151, 69] on h1 "List Export (Custom): [DATE] 12:36" at bounding box center [132, 69] width 169 height 14
click at [102, 69] on h1 "List Export (Custom): [DATE] 12:36" at bounding box center [132, 69] width 169 height 14
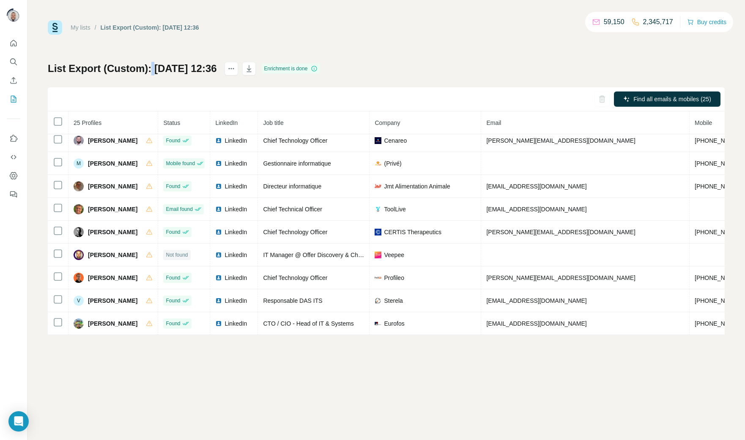
click at [102, 69] on h1 "List Export (Custom): [DATE] 12:36" at bounding box center [132, 69] width 169 height 14
click at [64, 71] on h1 "List Export (Custom): [DATE] 12:36" at bounding box center [132, 69] width 169 height 14
click at [396, 50] on div "My lists / List Export (Custom): [DATE] 12:36 59,150 2,345,717 Buy credits List…" at bounding box center [386, 177] width 677 height 314
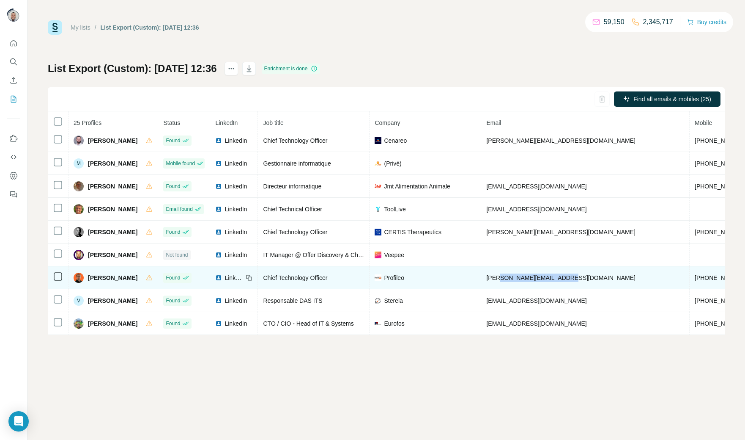
drag, startPoint x: 580, startPoint y: 280, endPoint x: 512, endPoint y: 277, distance: 67.3
click at [512, 277] on td "[PERSON_NAME][EMAIL_ADDRESS][DOMAIN_NAME]" at bounding box center [585, 277] width 209 height 23
drag, startPoint x: 657, startPoint y: 275, endPoint x: 610, endPoint y: 278, distance: 47.0
click at [690, 278] on td "[PHONE_NUMBER]" at bounding box center [722, 277] width 64 height 23
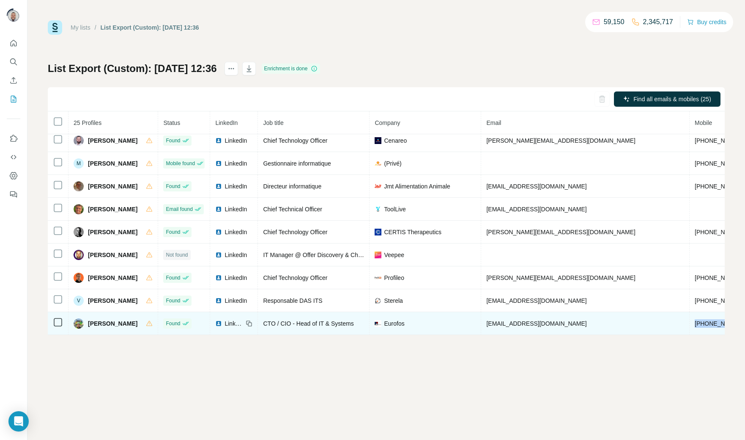
drag, startPoint x: 656, startPoint y: 319, endPoint x: 609, endPoint y: 325, distance: 47.3
click at [690, 325] on td "[PHONE_NUMBER]" at bounding box center [722, 323] width 64 height 23
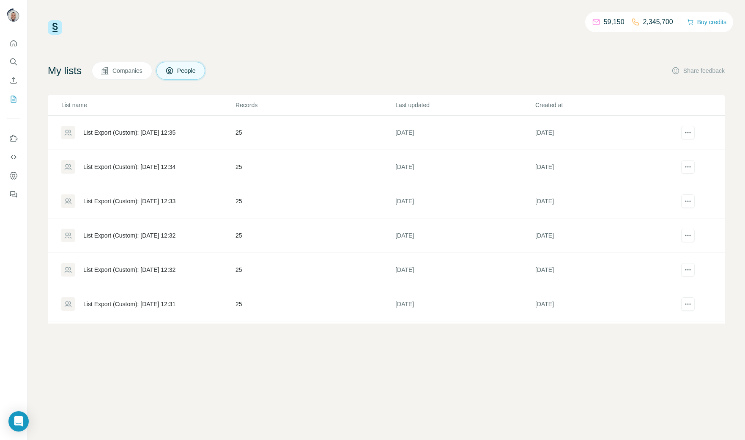
click at [128, 129] on div "List Export (Custom): [DATE] 12:35" at bounding box center [129, 132] width 92 height 8
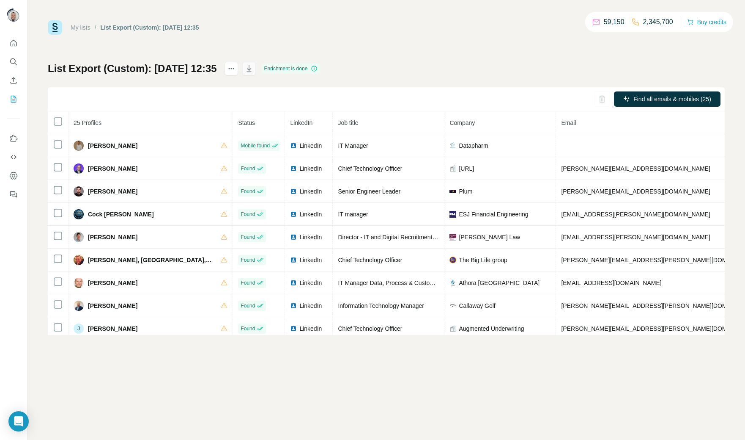
click at [251, 69] on icon "button" at bounding box center [249, 69] width 4 height 3
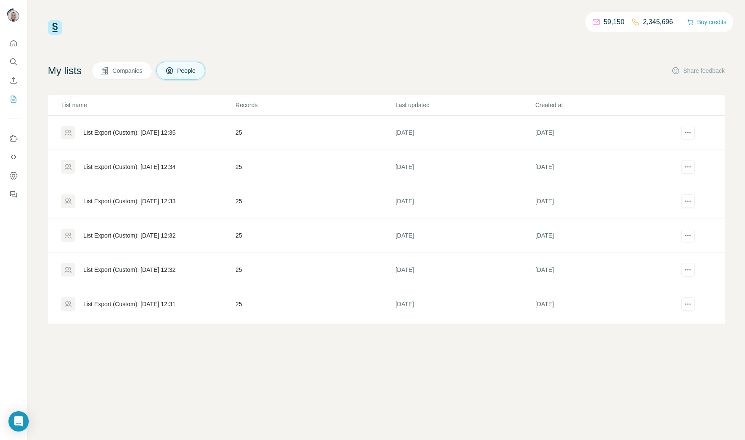
click at [130, 165] on div "List Export (Custom): [DATE] 12:34" at bounding box center [129, 166] width 92 height 8
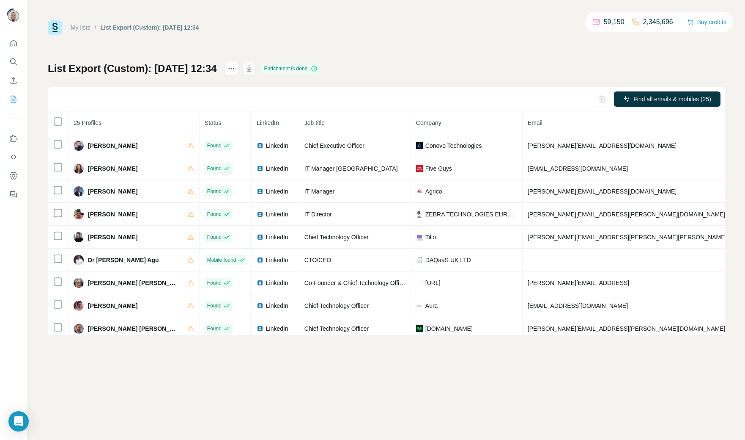
click at [251, 67] on icon "button" at bounding box center [249, 68] width 5 height 7
